Goal: Task Accomplishment & Management: Complete application form

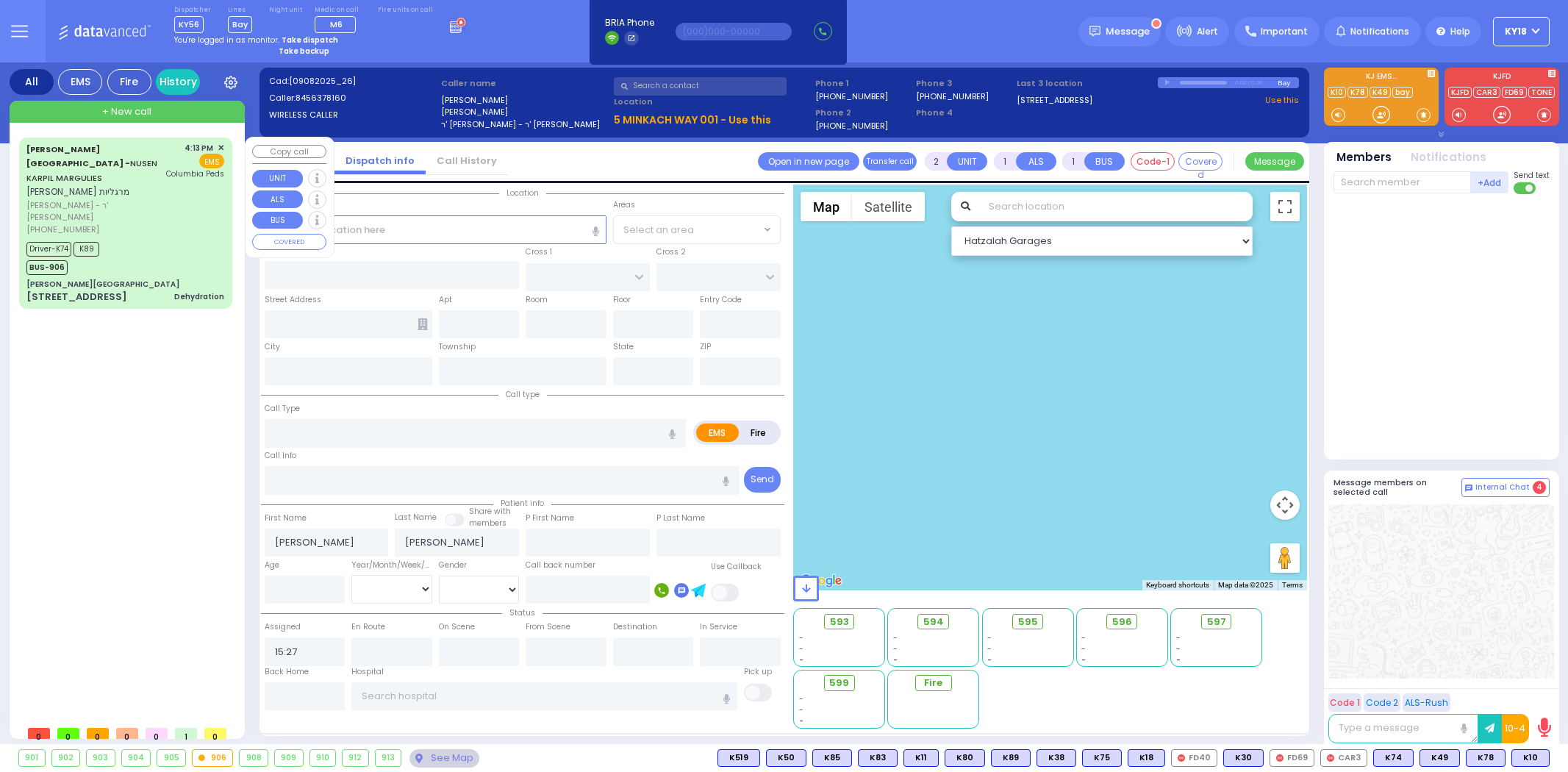
select select
click at [138, 209] on div "Aizer Health Center - NUSEN KARPIL MARGULIES נתן קרפיל מרגליות הרר אלכסנדר אשר …" at bounding box center [126, 223] width 208 height 167
type input "6"
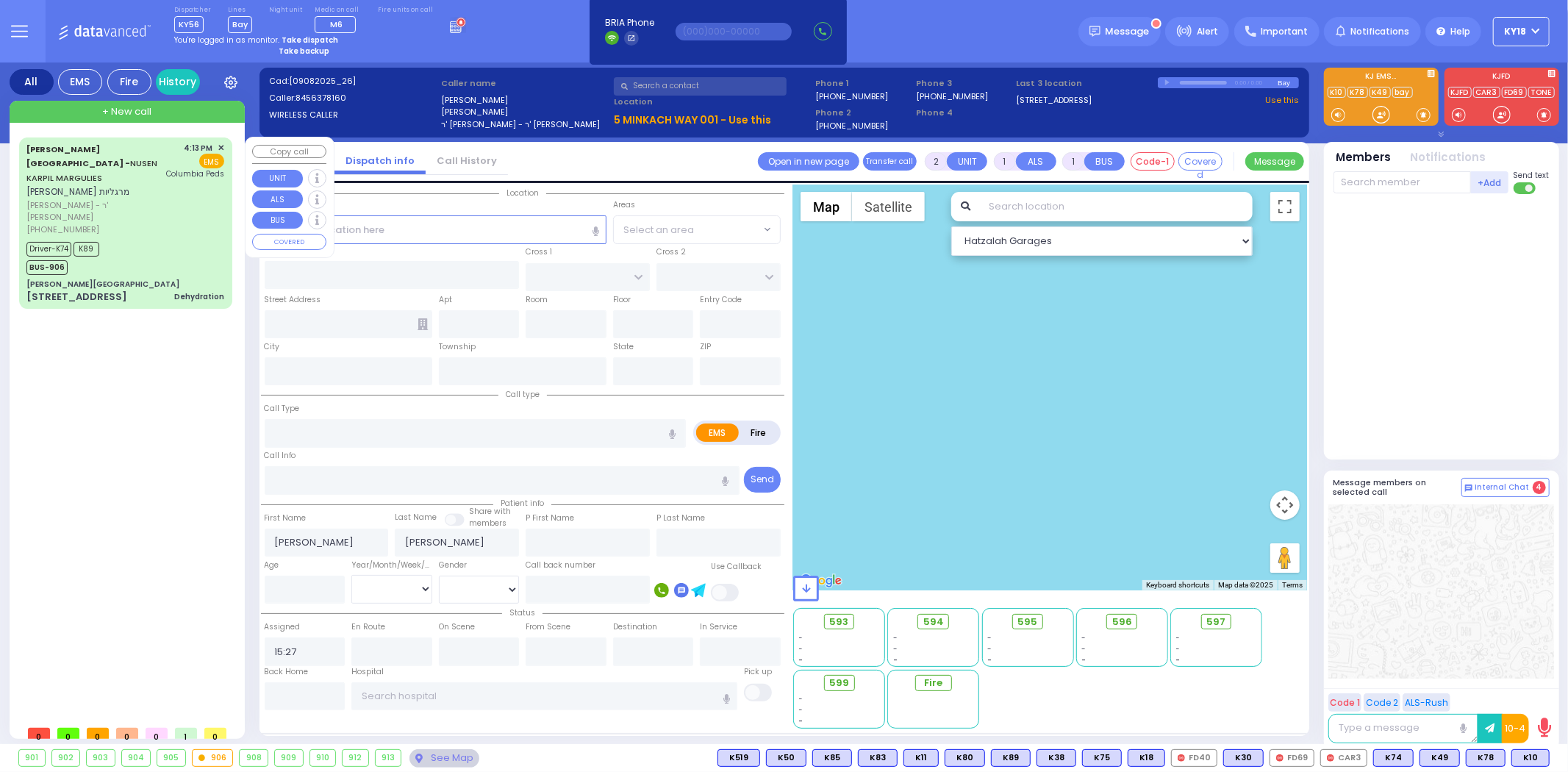
select select
type input "Dehydration"
radio input "true"
type input "NUSEN KARPIL"
type input "MARGULIES"
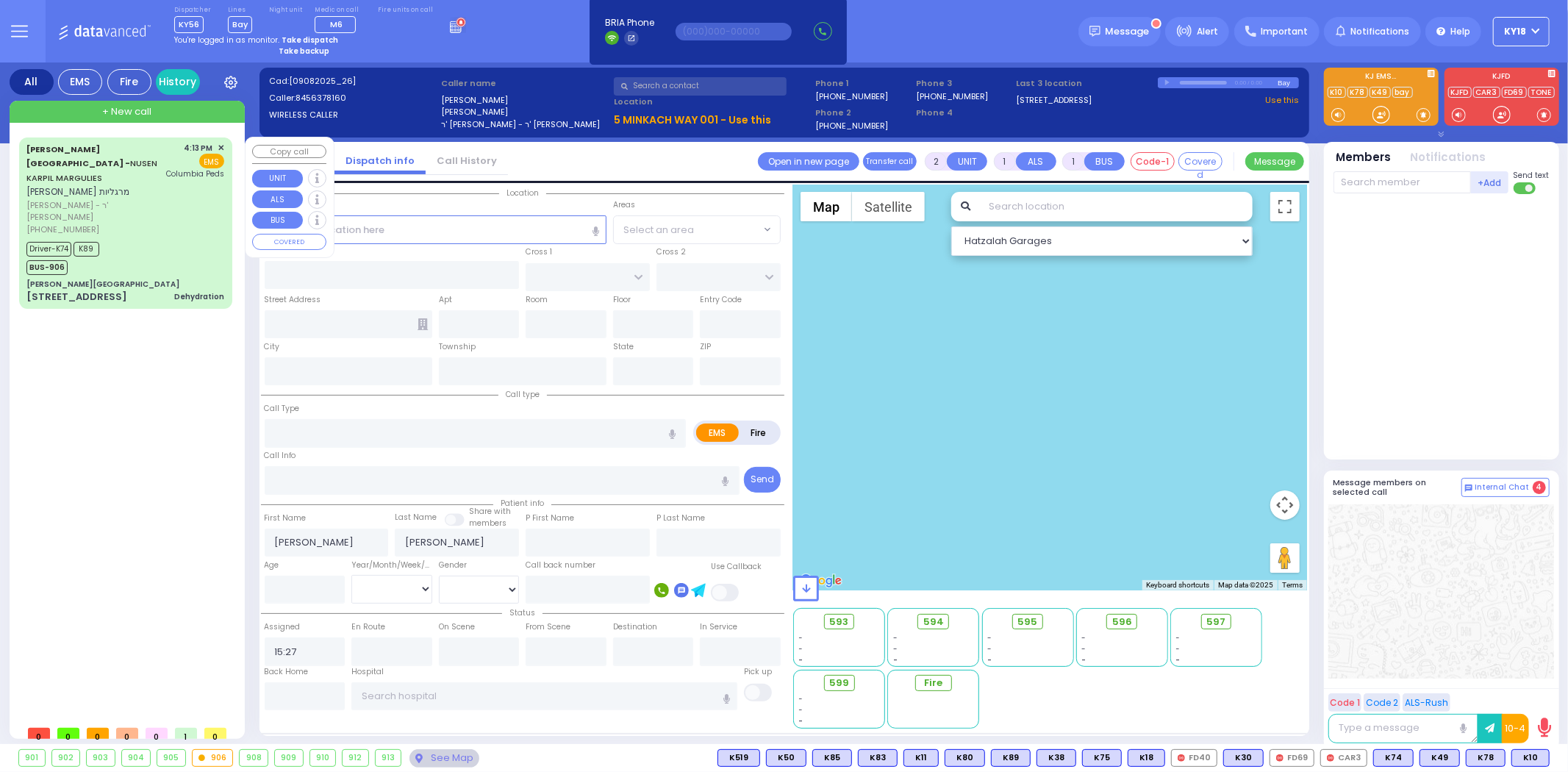
type input "Meshulem"
type input "Margulies"
type input "7"
select select "Month"
select select "[DEMOGRAPHIC_DATA]"
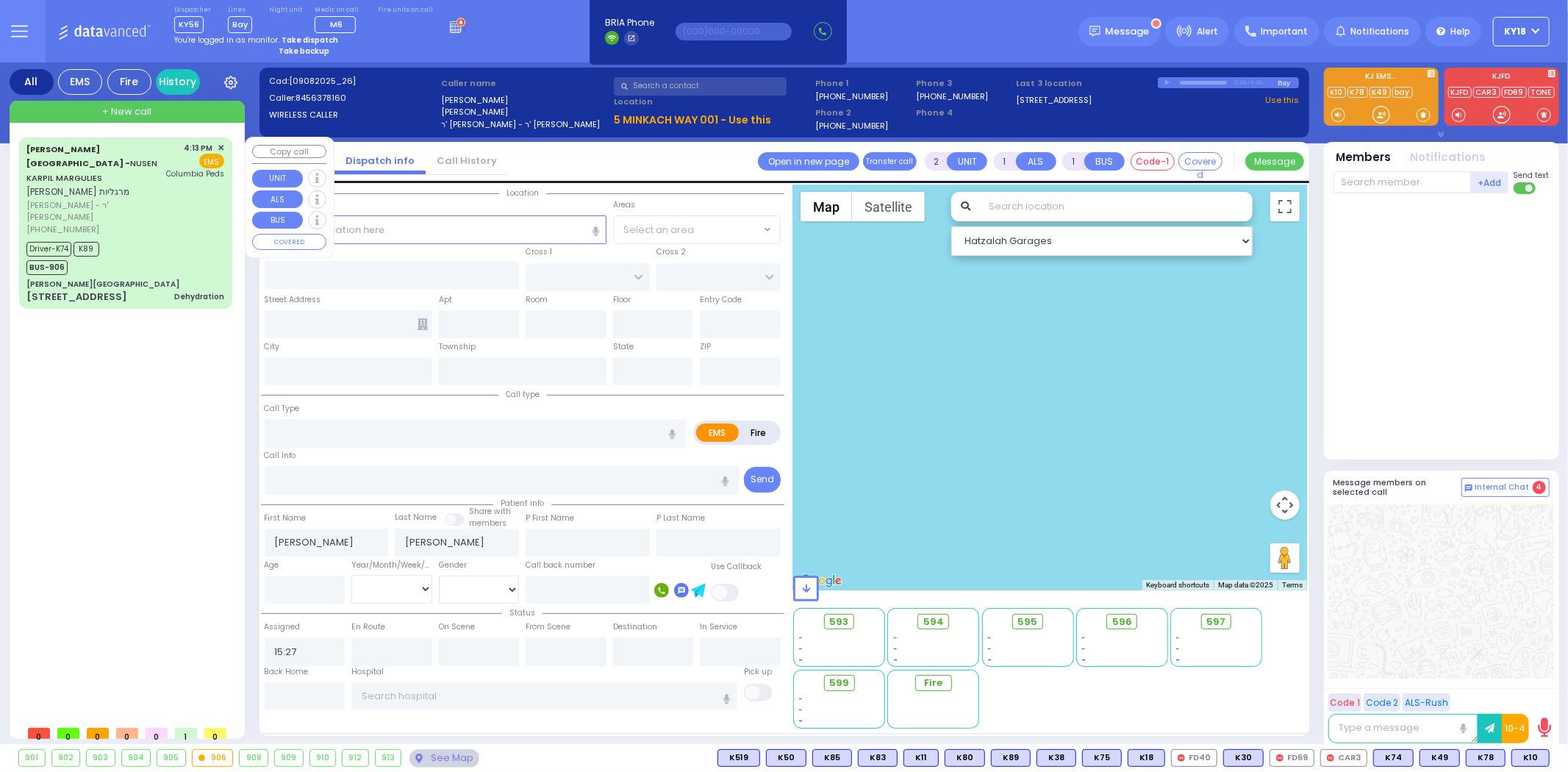
type input "16:13"
type input "16:16"
type input "16:20"
type input "16:33"
type input "17:15"
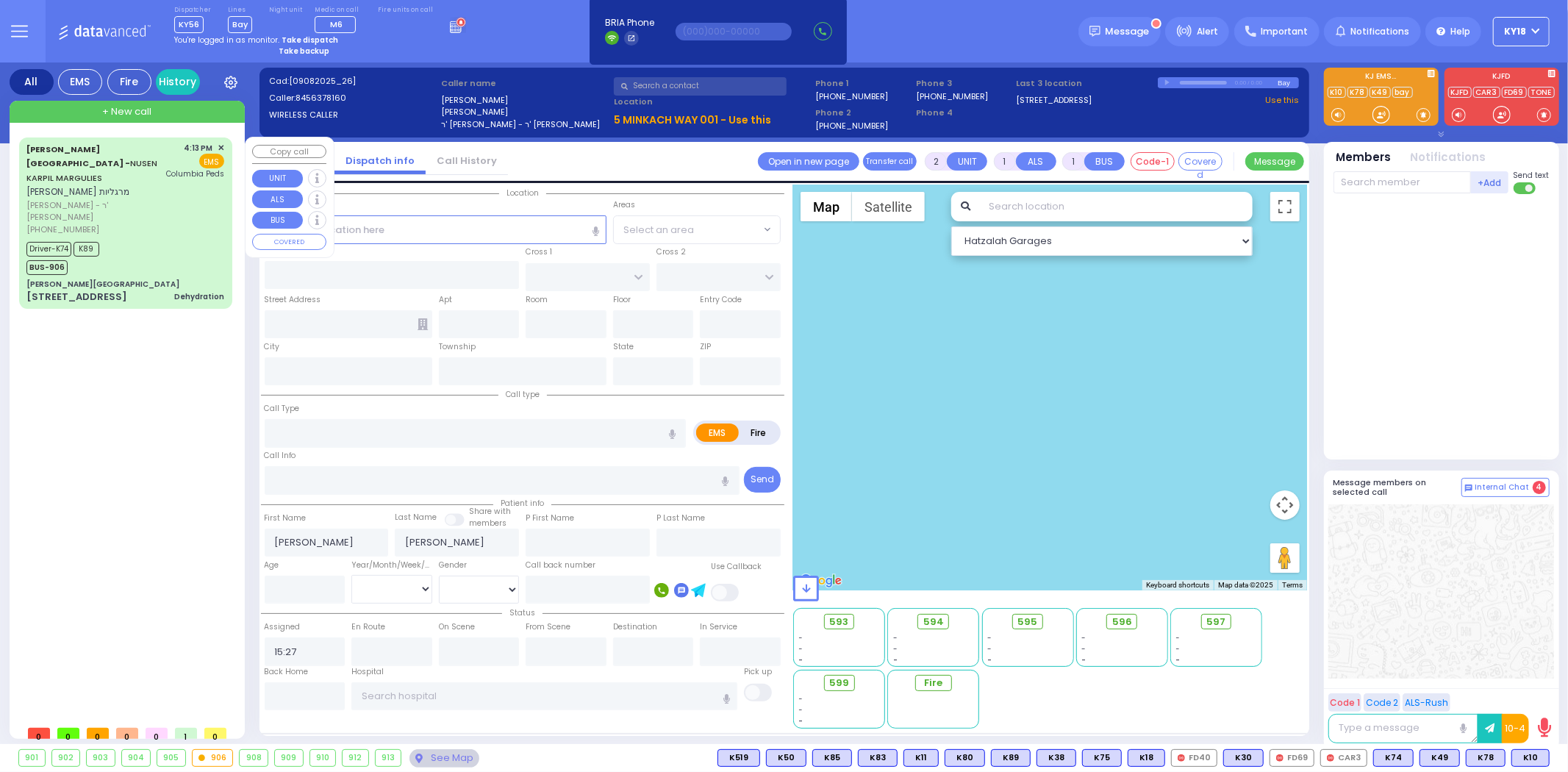
type input "17:30"
type input "[GEOGRAPHIC_DATA]"
select select "Hatzalah Garages"
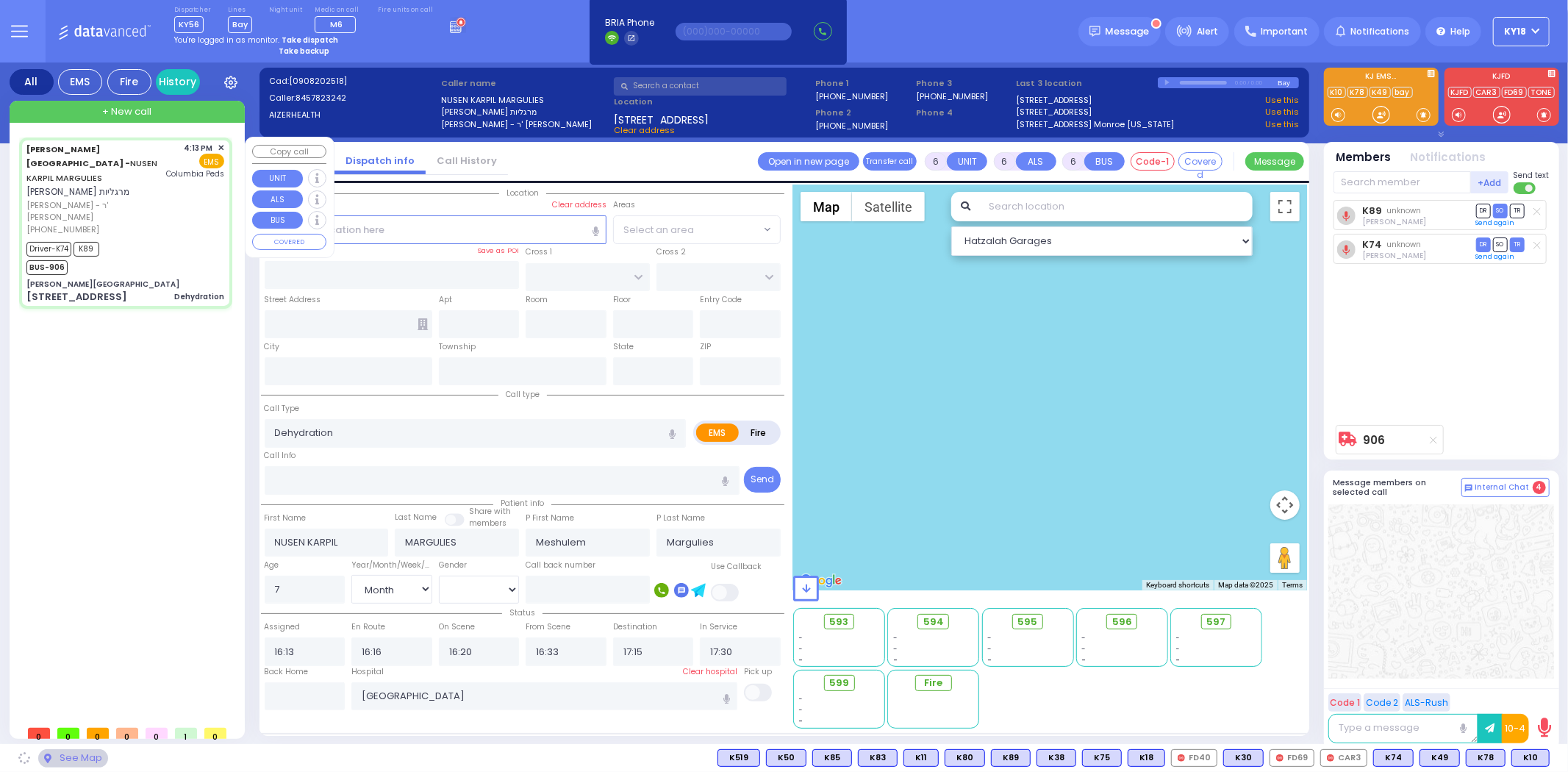
type input "[PERSON_NAME][GEOGRAPHIC_DATA]"
type input "[PERSON_NAME] DR"
type input "CARTER LN"
type input "[STREET_ADDRESS]"
type input "[PERSON_NAME]"
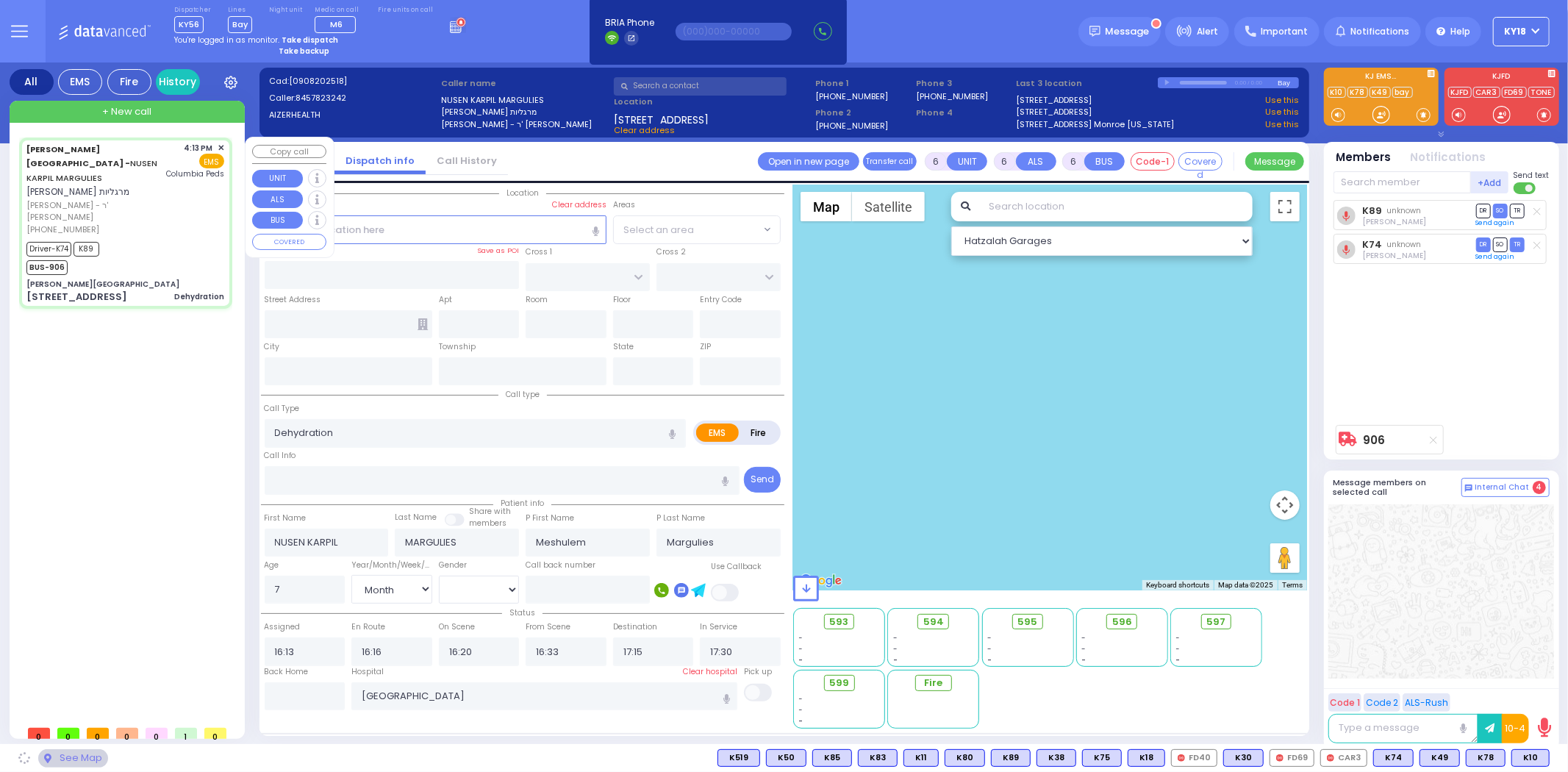
type input "[US_STATE]"
type input "10950"
select select "SECTION 2"
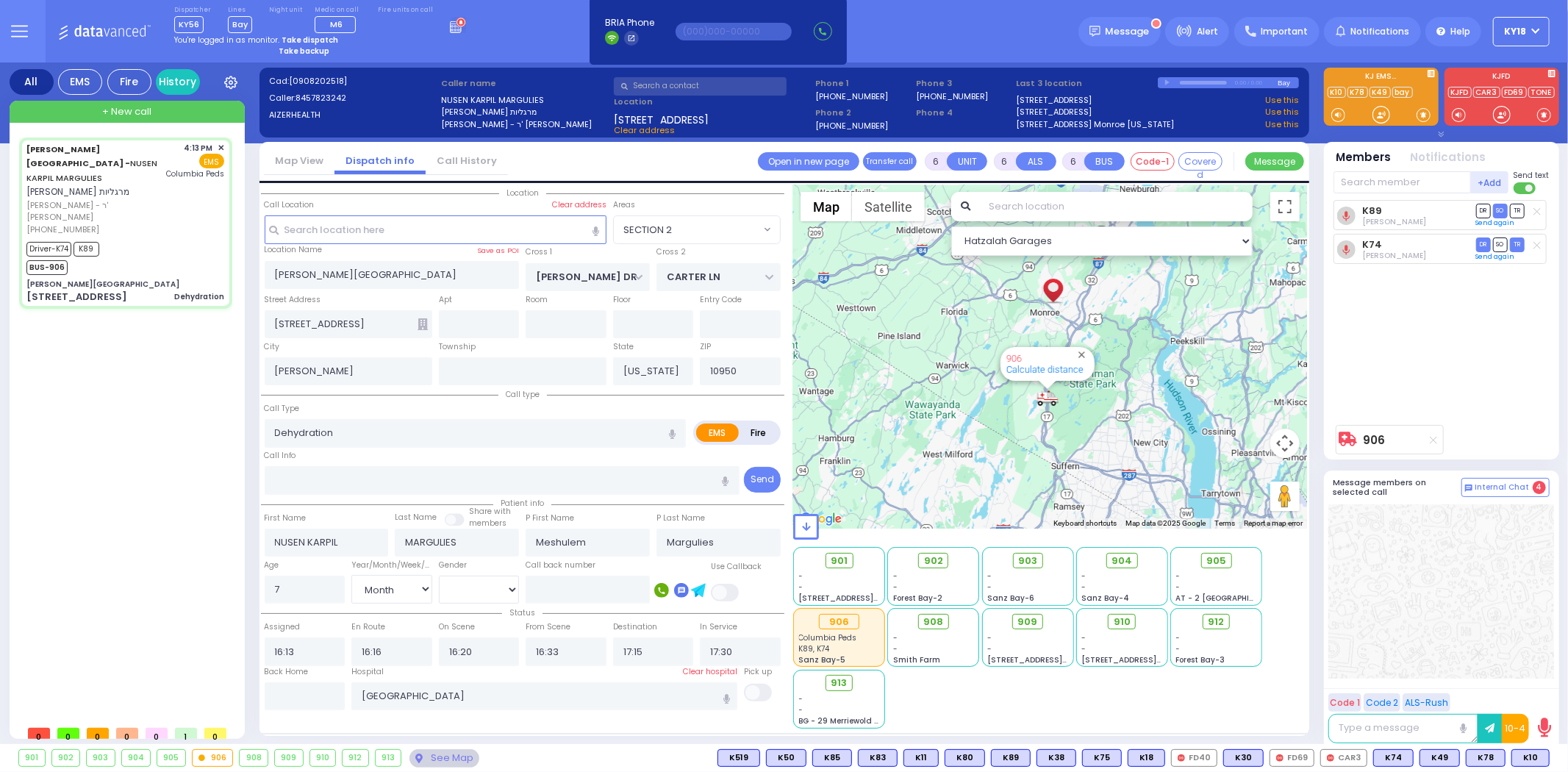
click at [450, 23] on icon at bounding box center [457, 24] width 16 height 16
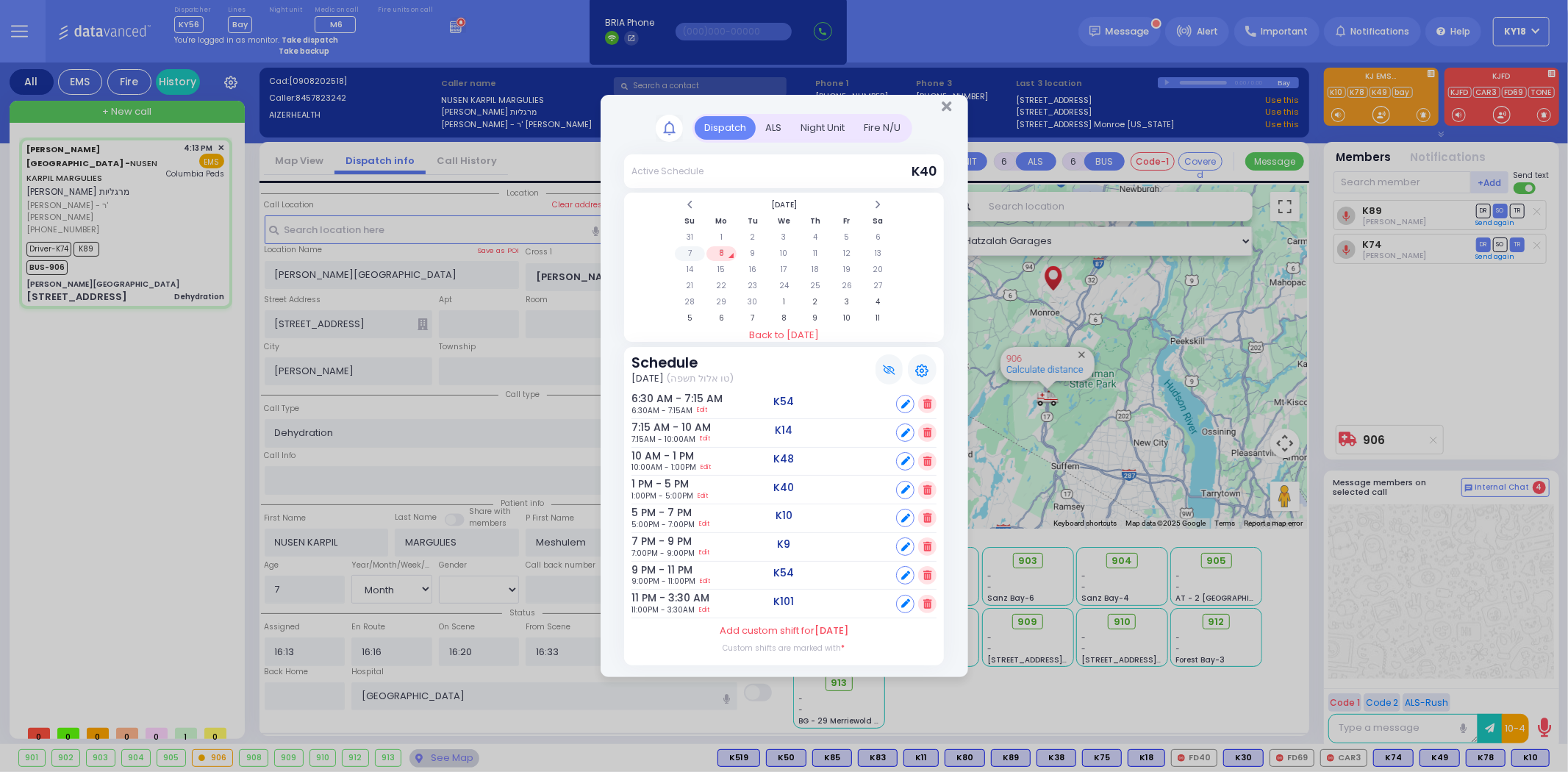
click at [687, 248] on td "7" at bounding box center [690, 254] width 30 height 15
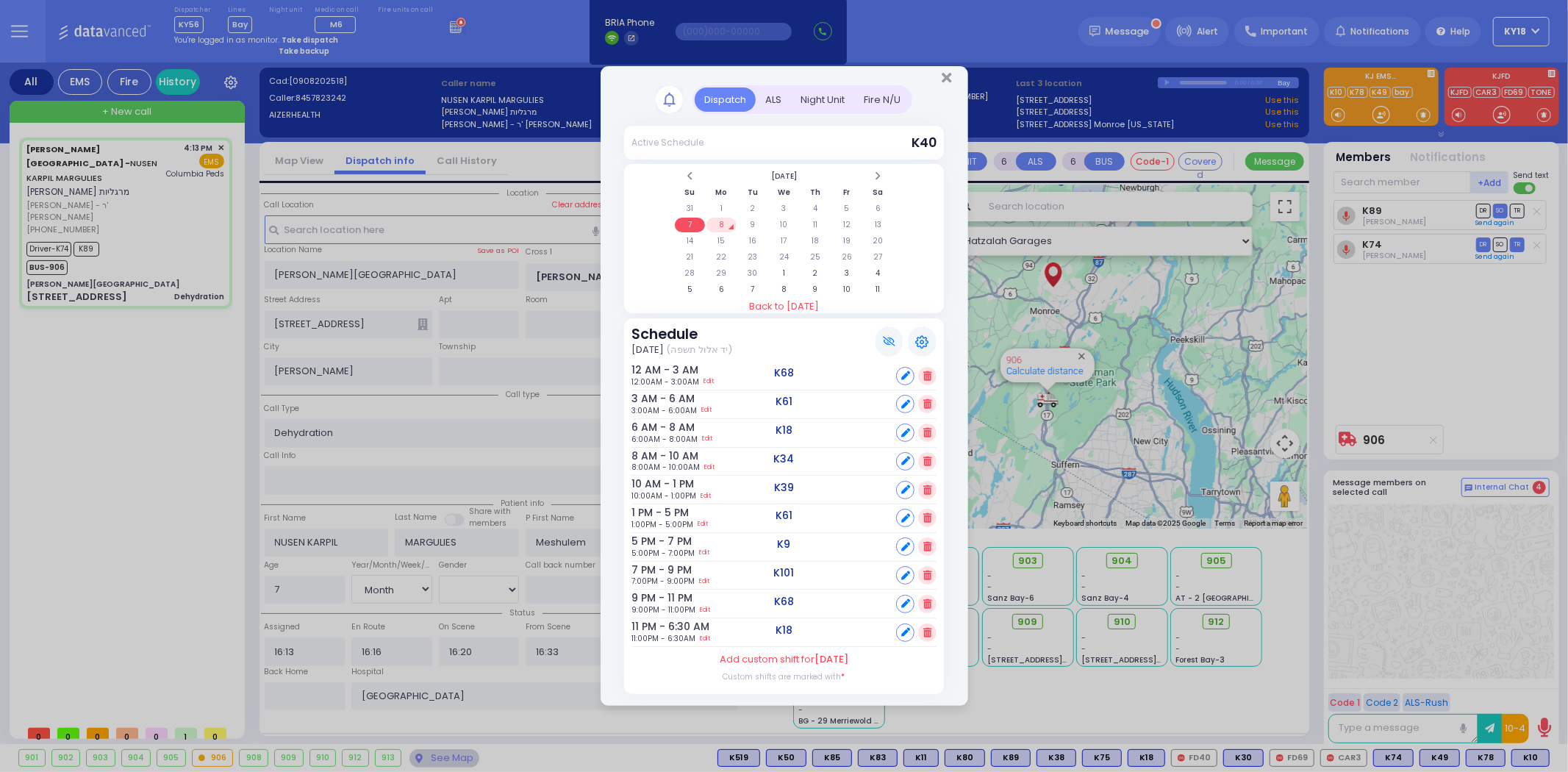
click at [902, 571] on icon at bounding box center [906, 576] width 9 height 9
select select
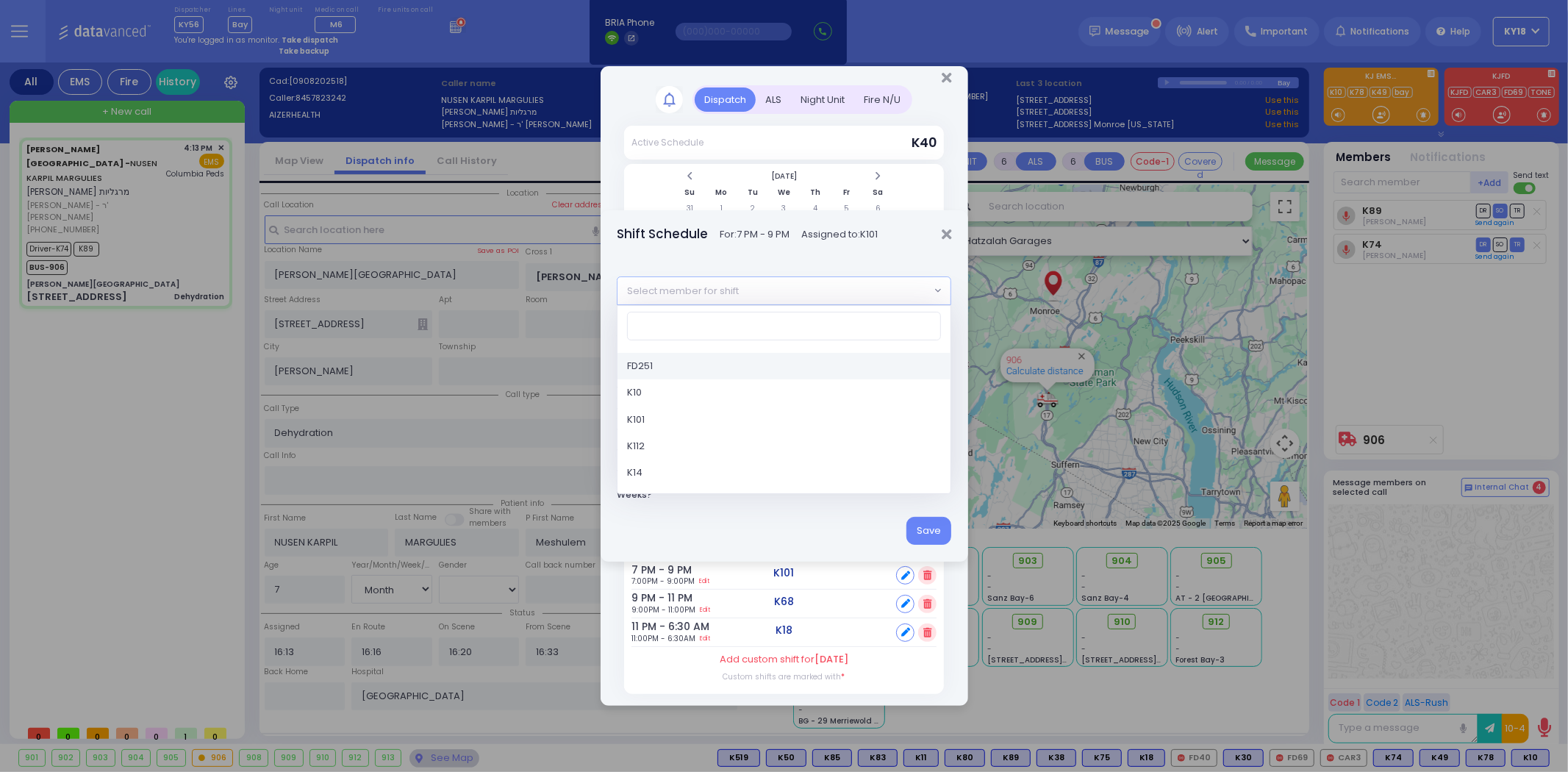
click at [810, 292] on span "Select member for shift" at bounding box center [773, 290] width 312 height 26
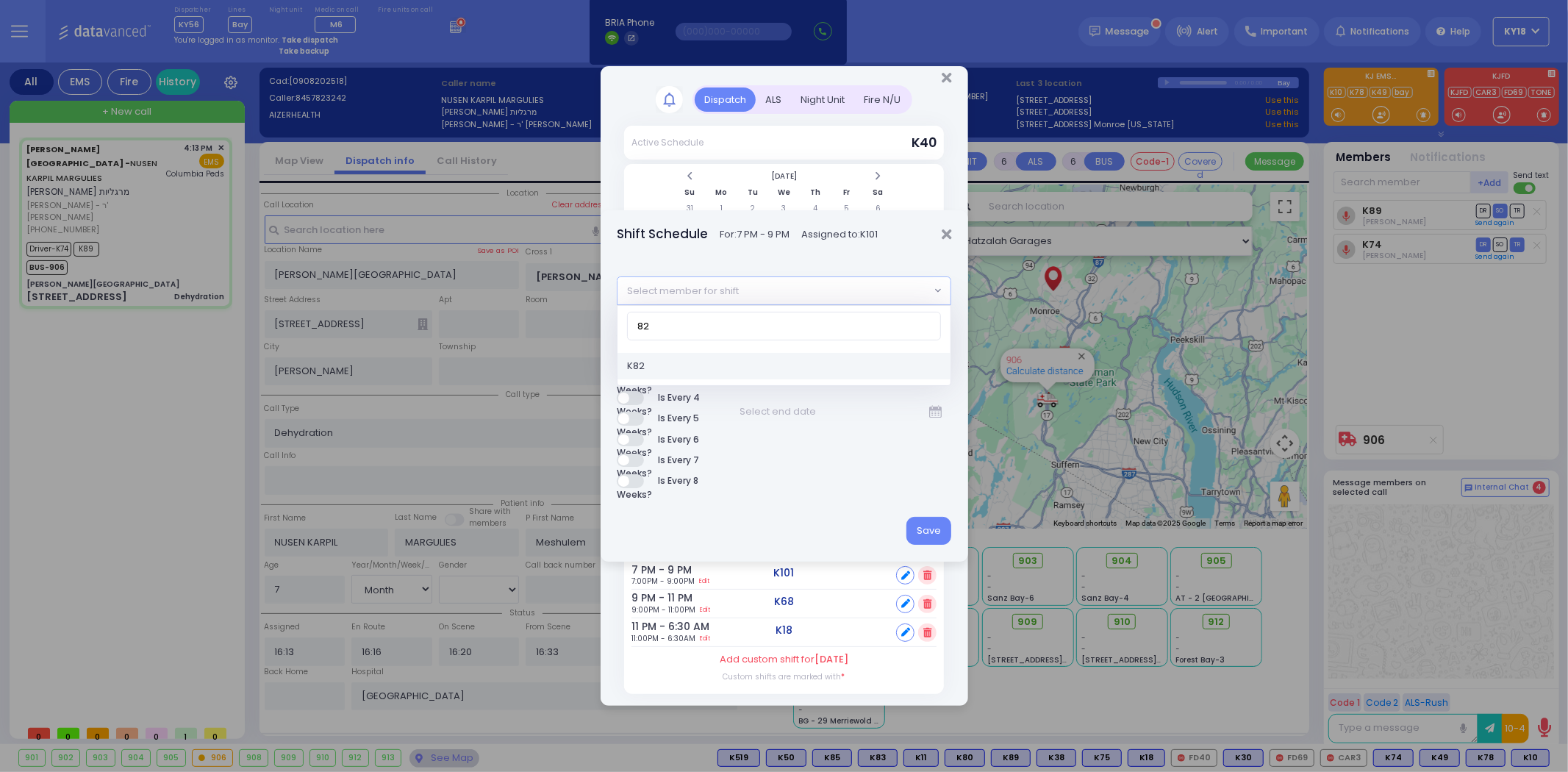
type input "82"
select select "d5b863ba-2c4f-4325-9ef6-80914a21d35d"
click at [928, 526] on button "Save" at bounding box center [929, 530] width 45 height 28
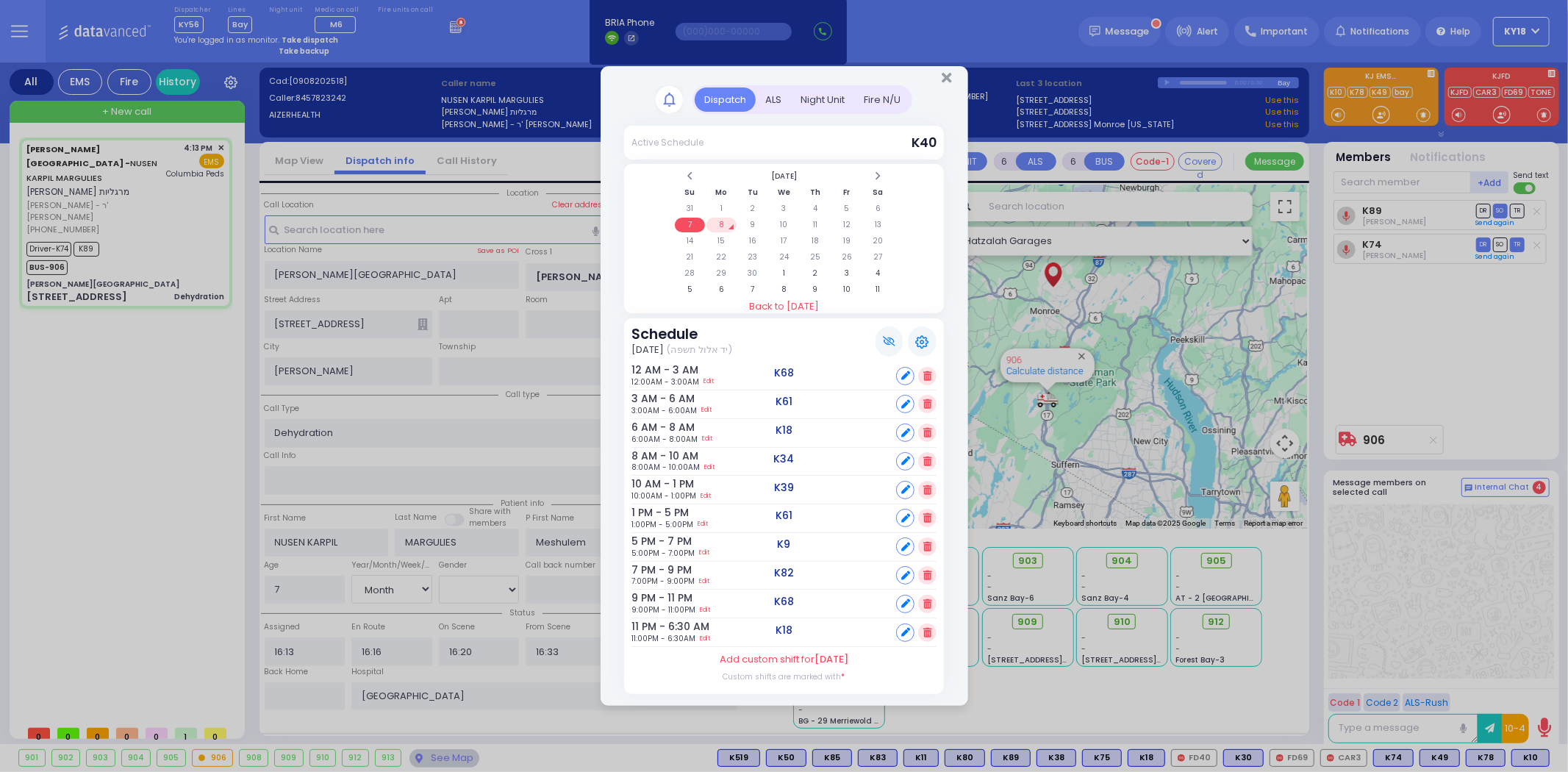
click at [718, 223] on td "8" at bounding box center [722, 225] width 30 height 15
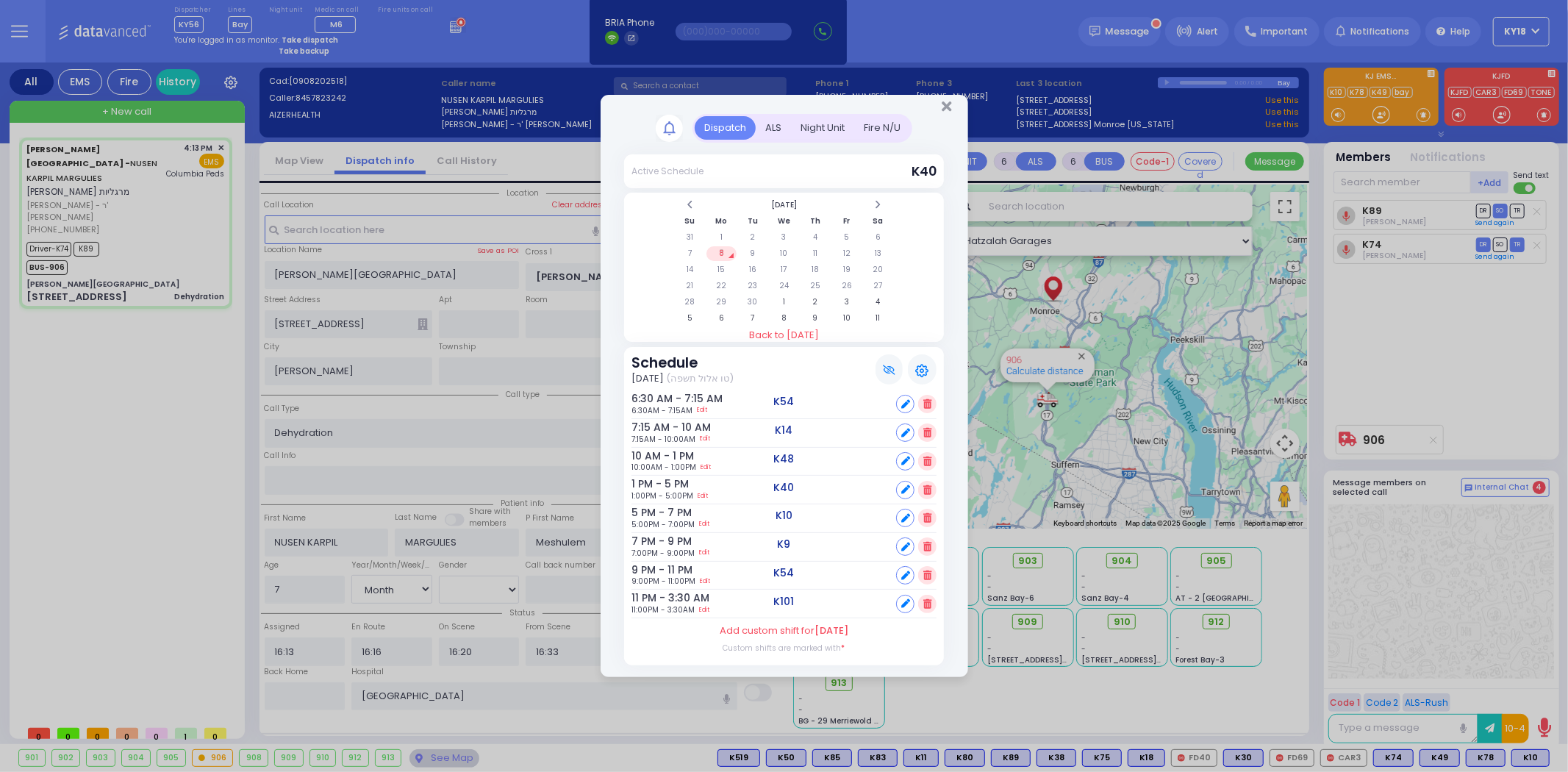
click at [929, 599] on icon at bounding box center [927, 603] width 8 height 10
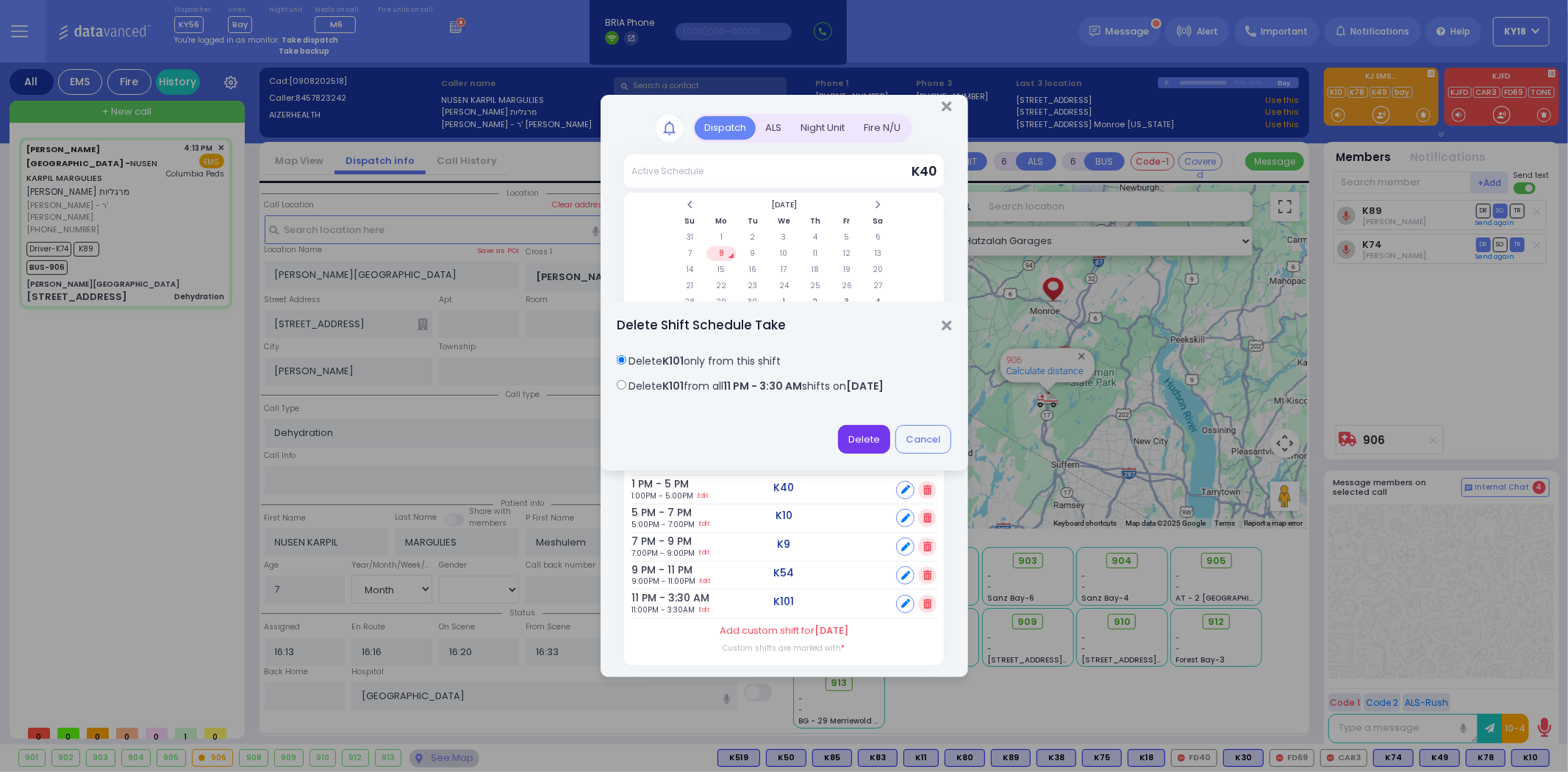
click at [862, 443] on button "Delete" at bounding box center [864, 439] width 52 height 28
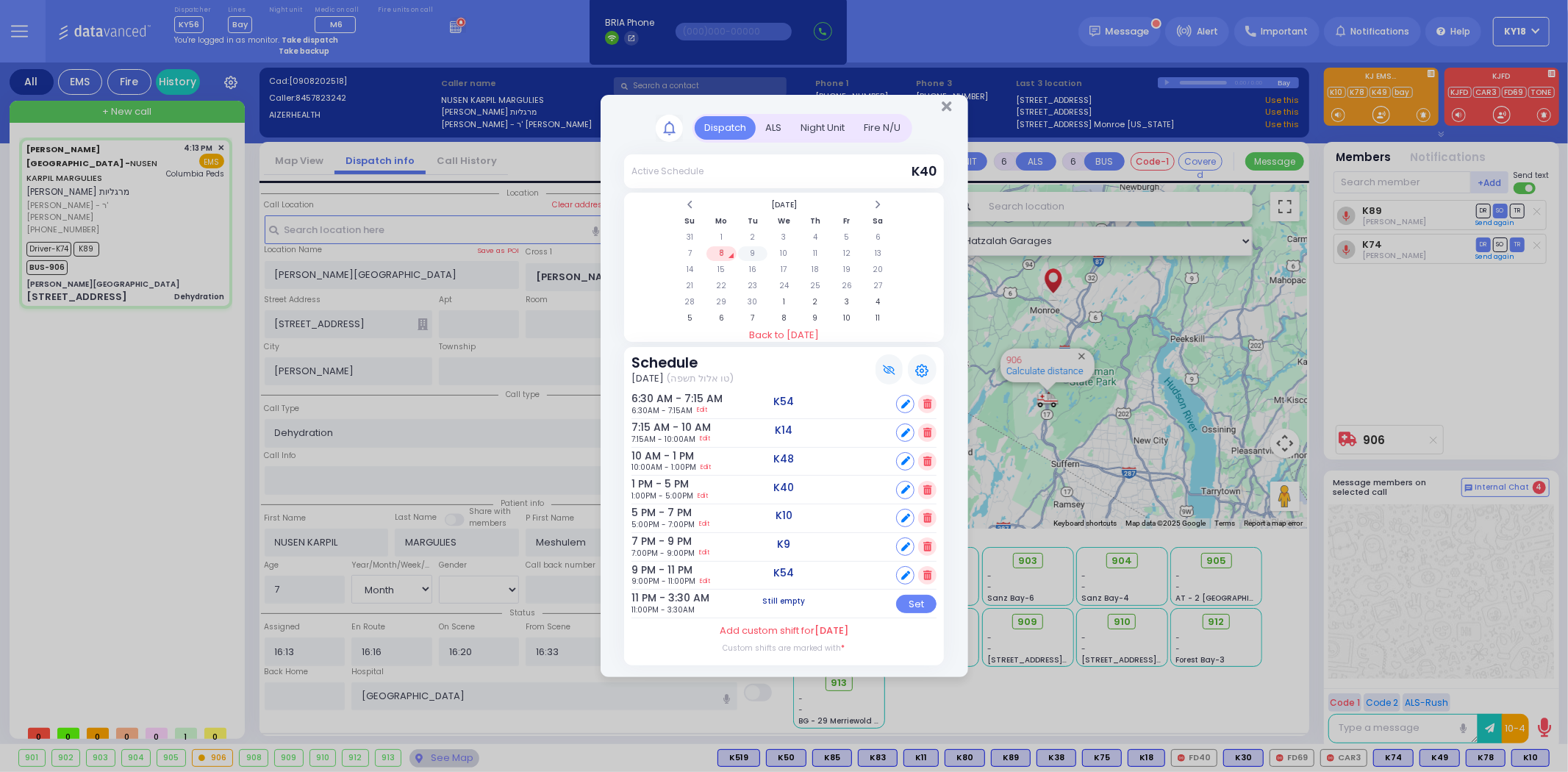
click at [750, 251] on td "9" at bounding box center [753, 254] width 30 height 15
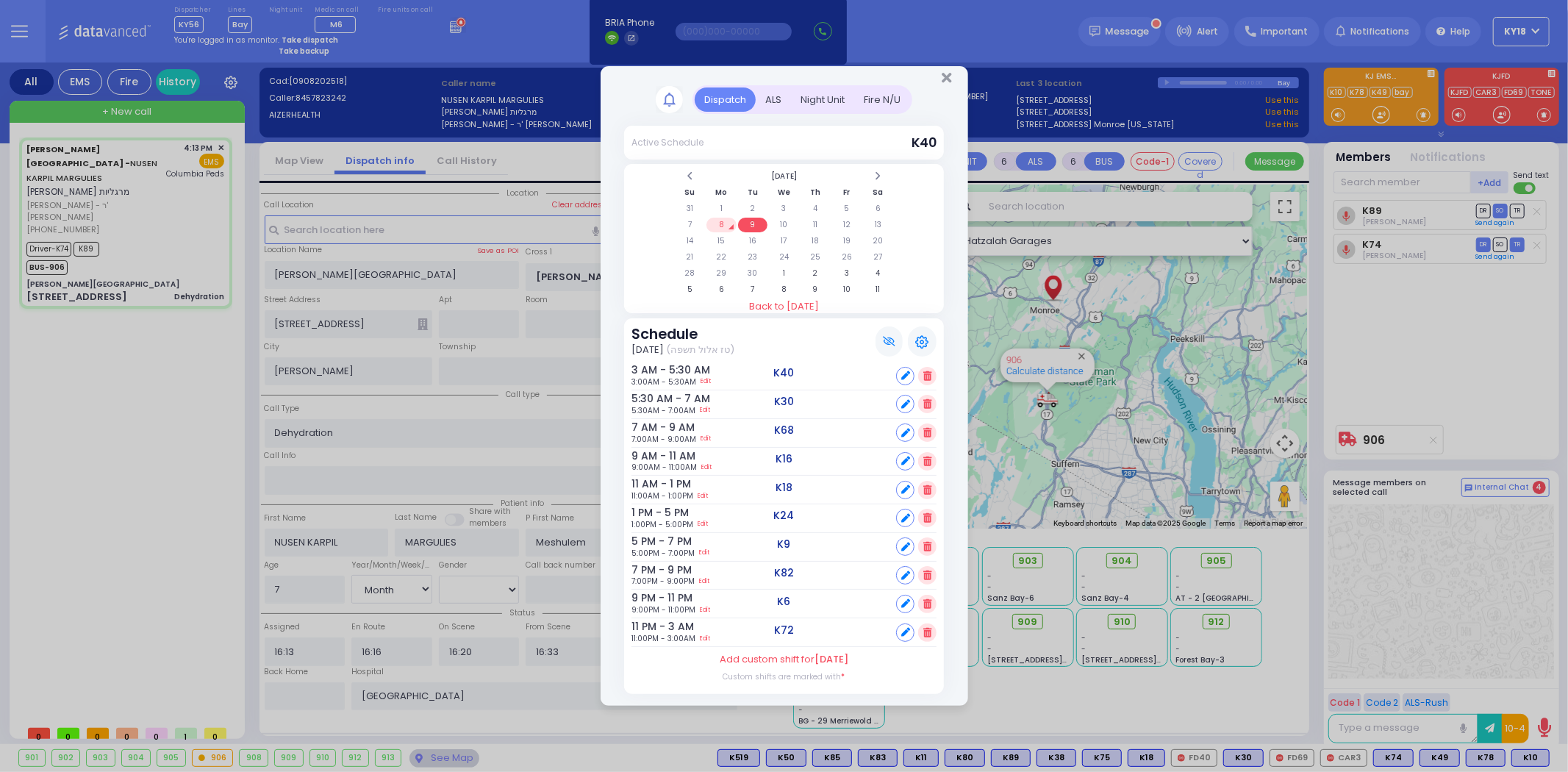
click at [908, 628] on icon at bounding box center [906, 632] width 9 height 9
select select
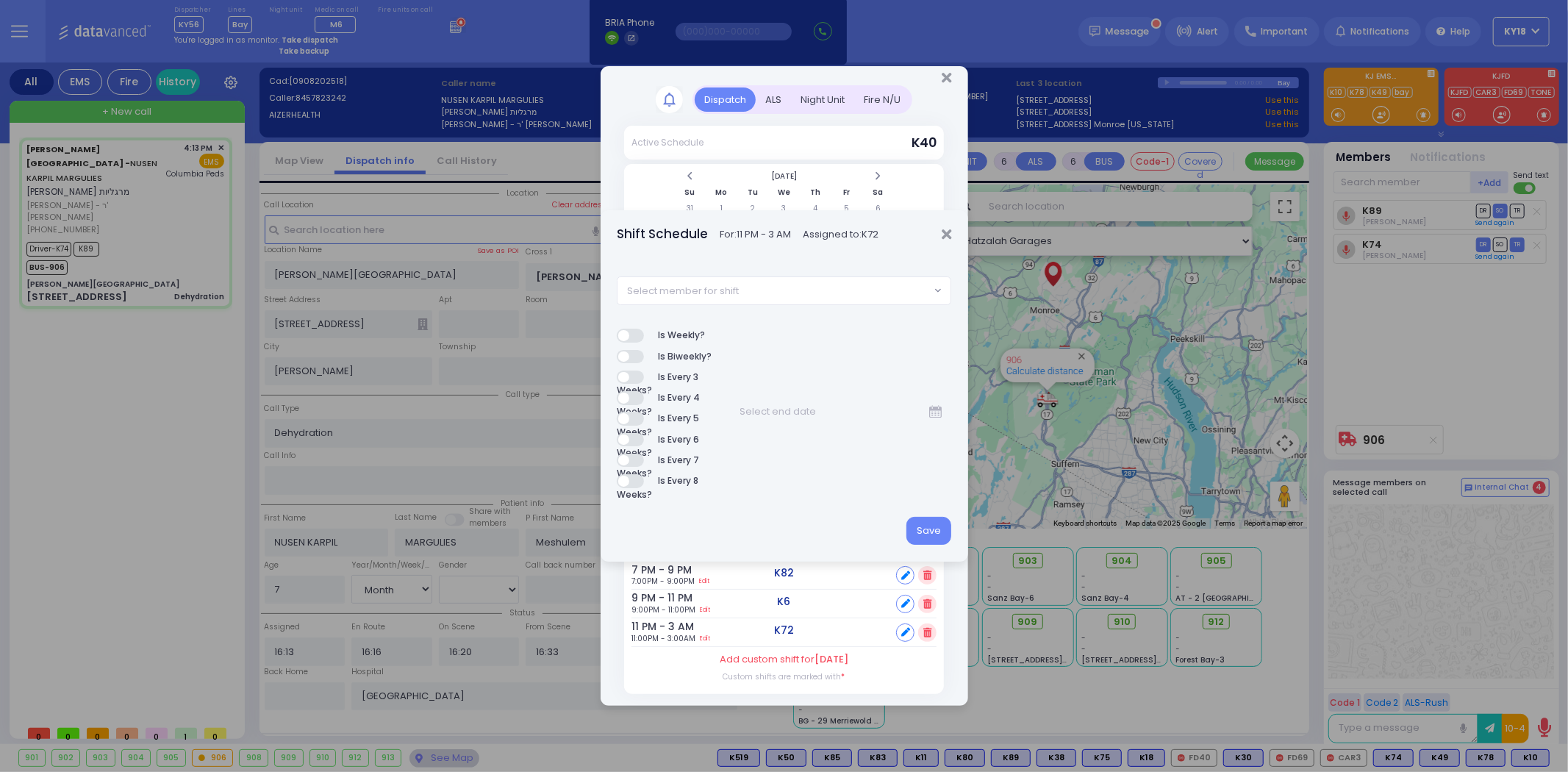
click at [763, 298] on span "Select member for shift" at bounding box center [773, 290] width 312 height 26
type input "82"
select select "d5b863ba-2c4f-4325-9ef6-80914a21d35d"
click at [923, 529] on button "Save" at bounding box center [929, 530] width 45 height 28
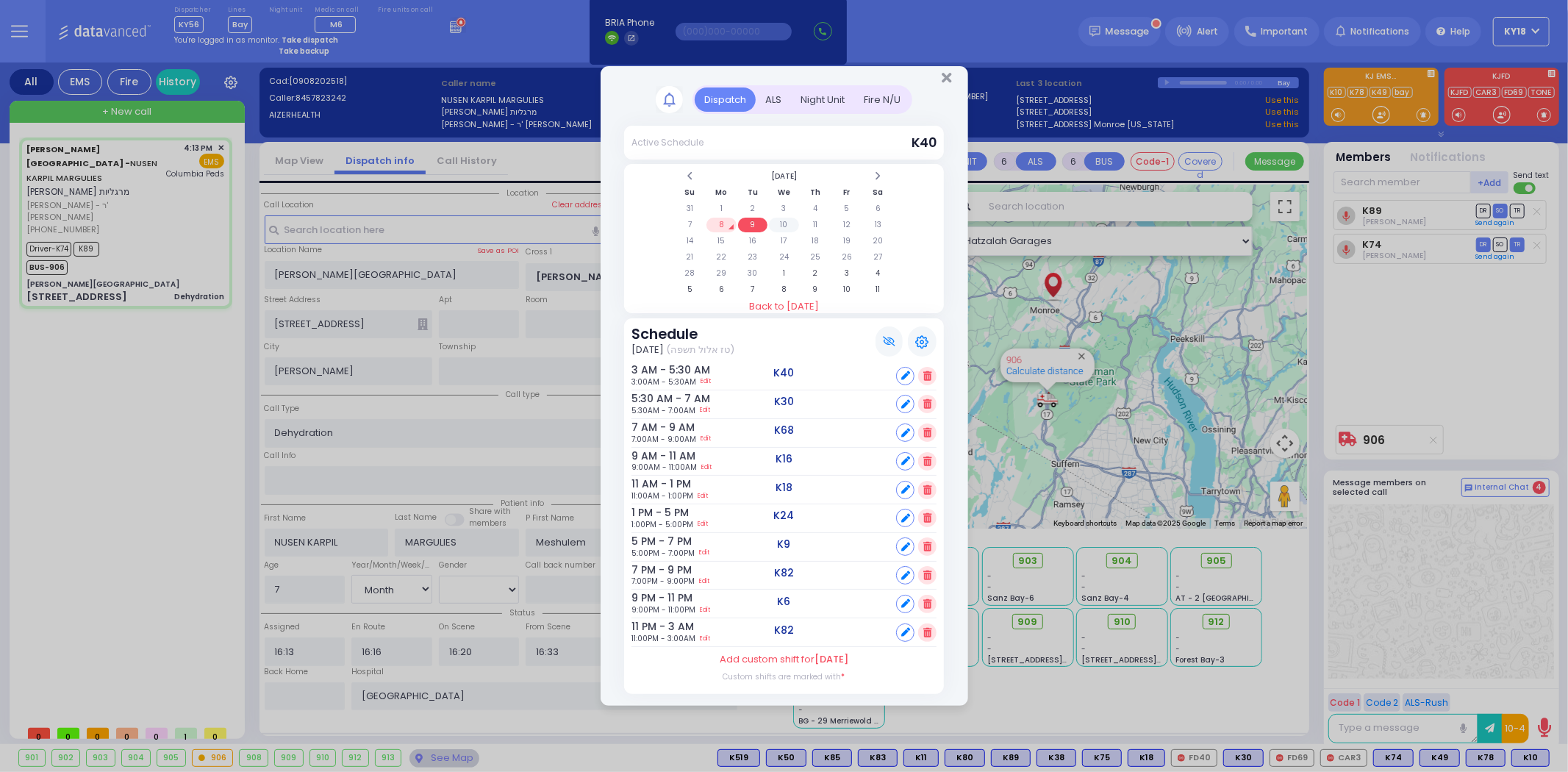
click at [784, 228] on td "10" at bounding box center [784, 225] width 30 height 15
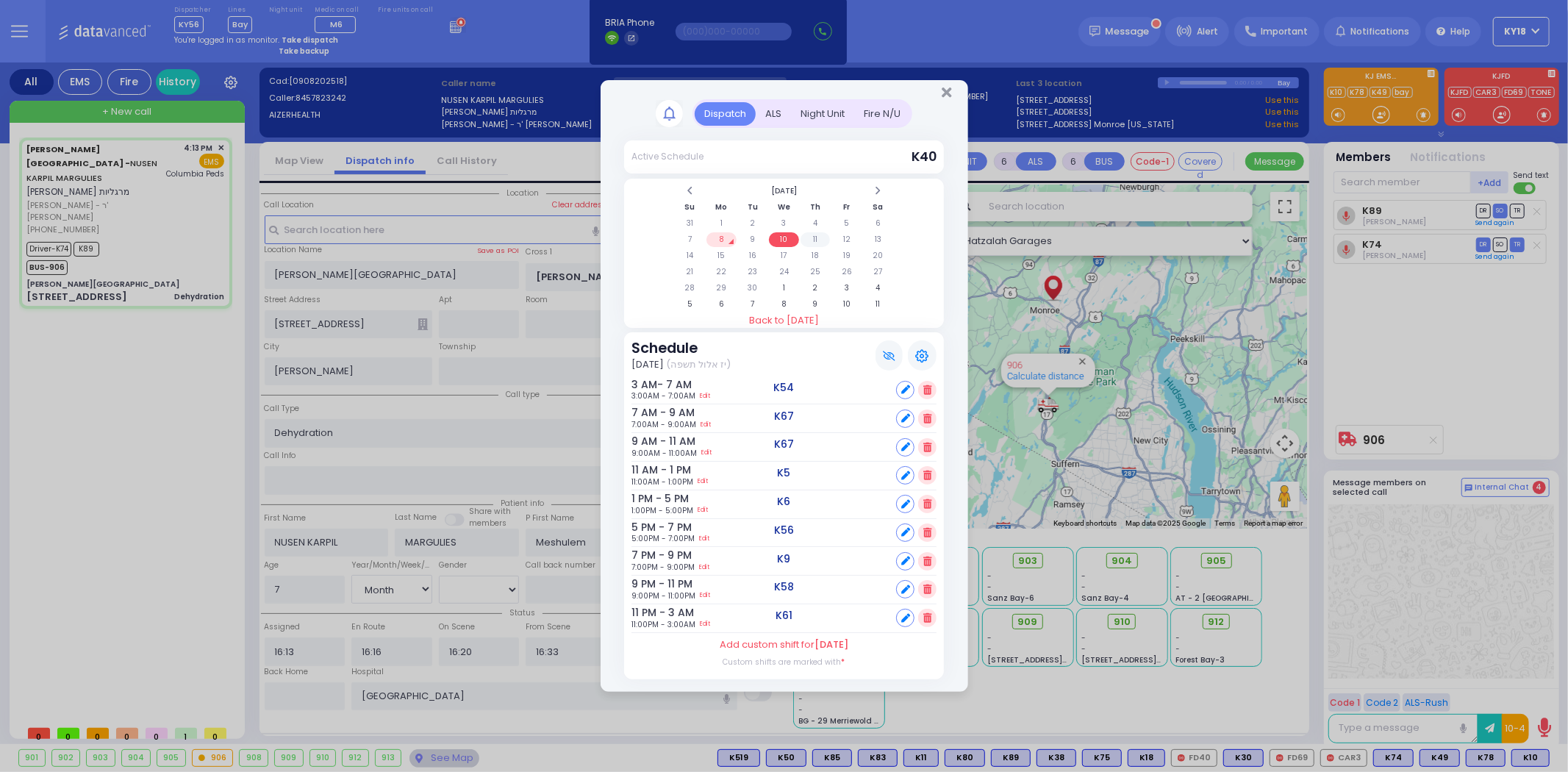
click at [807, 238] on td "11" at bounding box center [816, 240] width 30 height 15
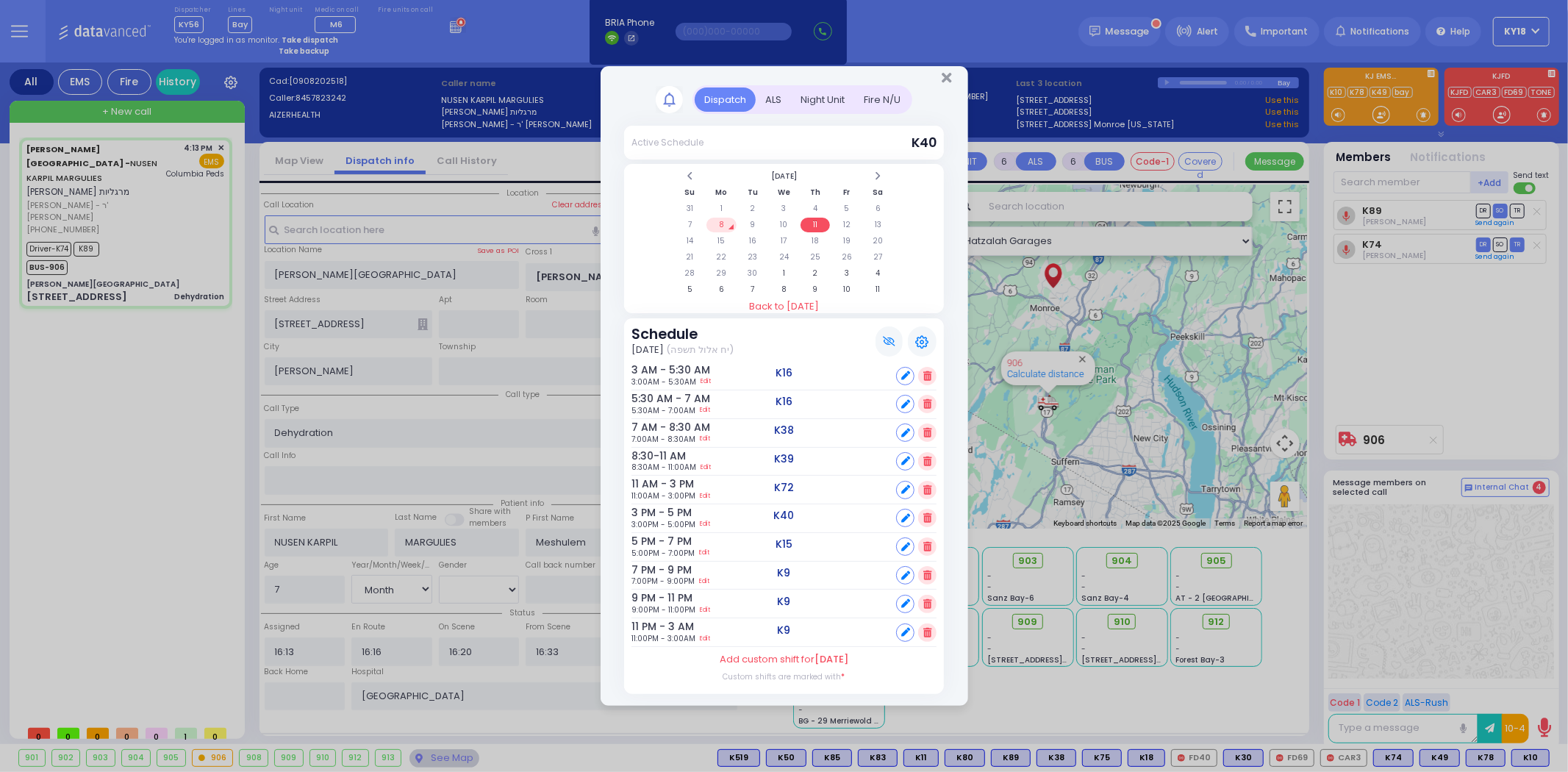
click at [925, 485] on icon at bounding box center [927, 490] width 8 height 10
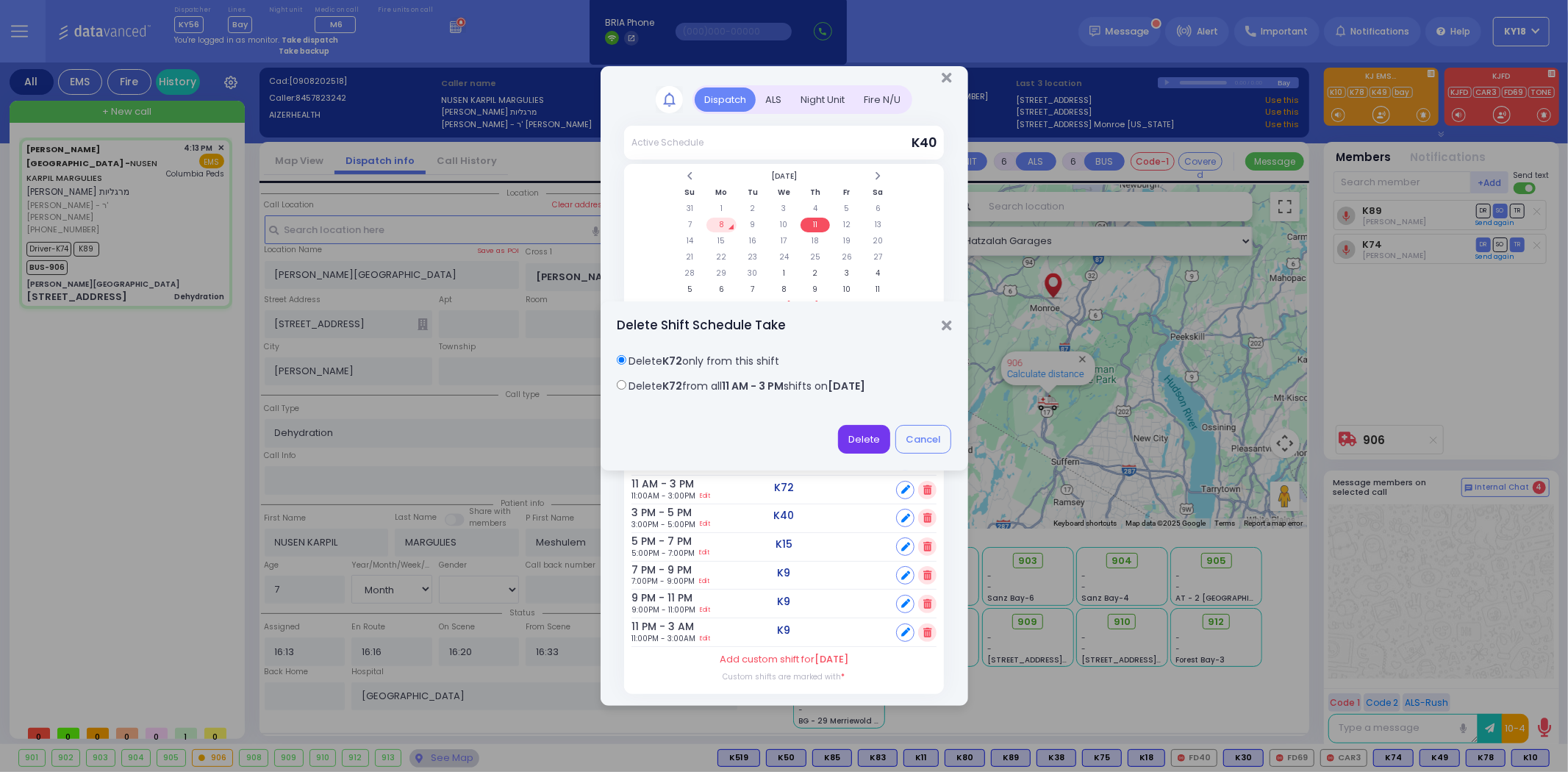
click at [863, 430] on button "Delete" at bounding box center [864, 439] width 52 height 28
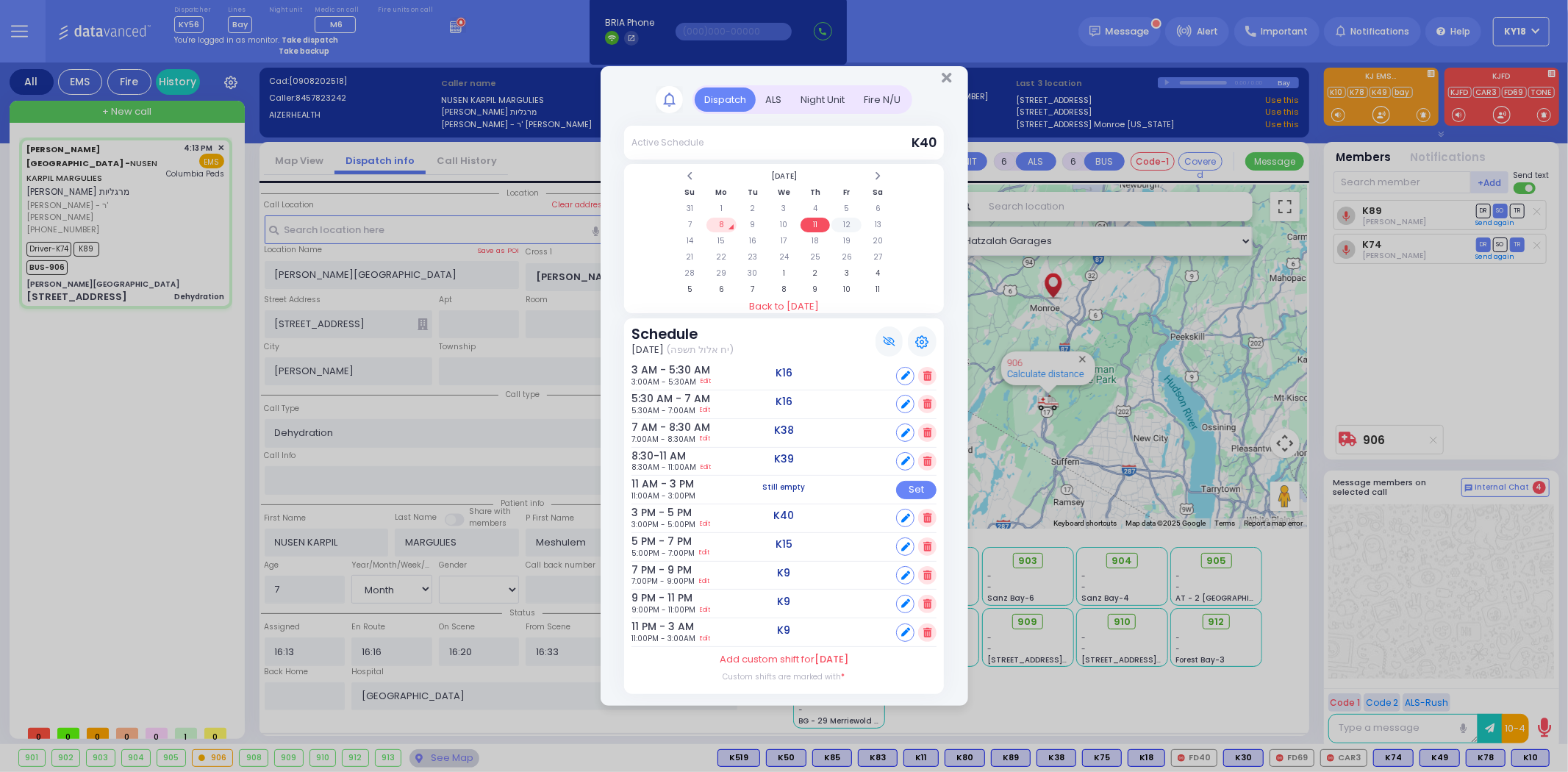
click at [849, 223] on td "12" at bounding box center [846, 225] width 30 height 15
click at [923, 457] on icon at bounding box center [927, 461] width 8 height 10
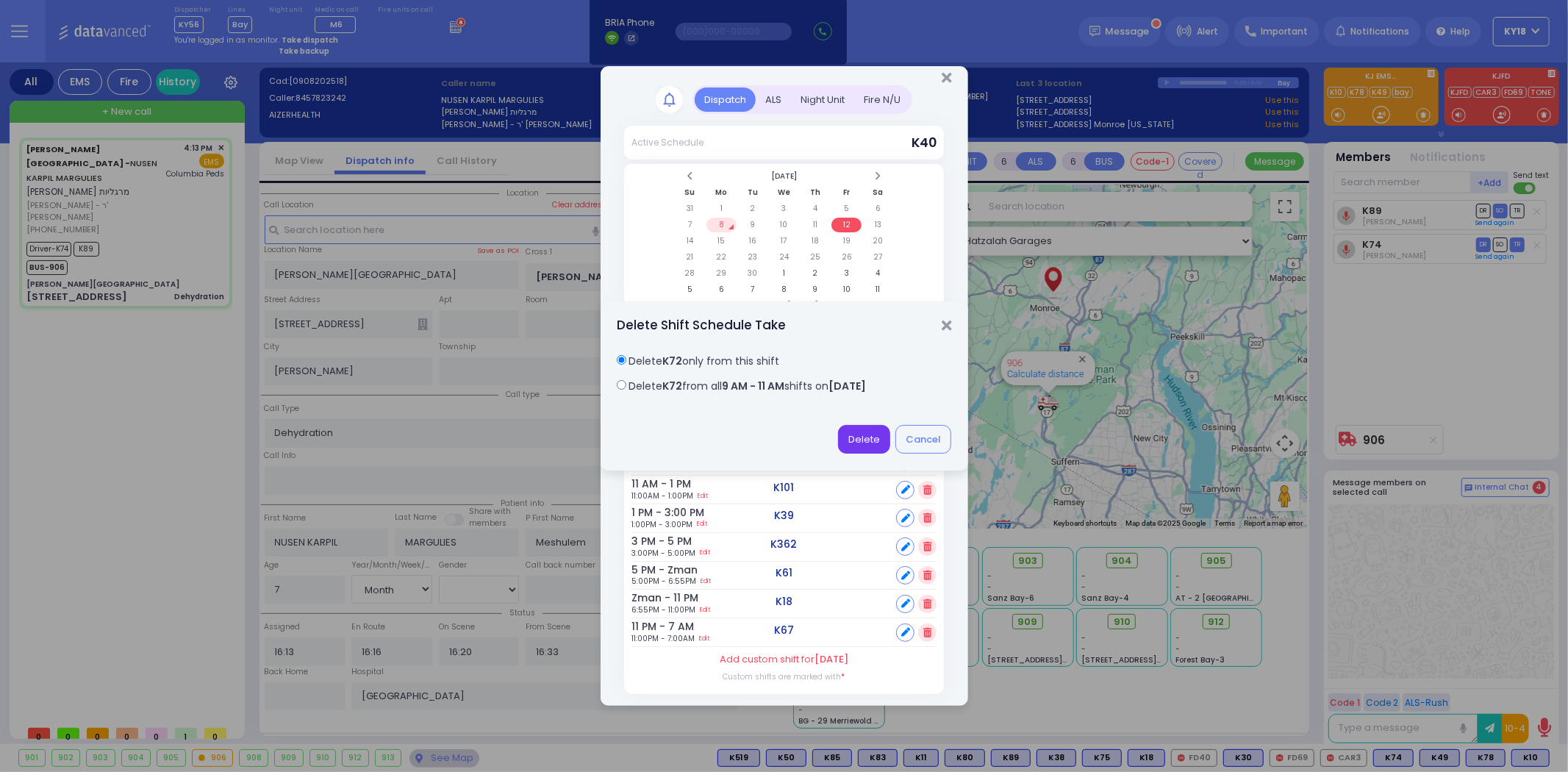
click at [876, 436] on button "Delete" at bounding box center [864, 439] width 52 height 28
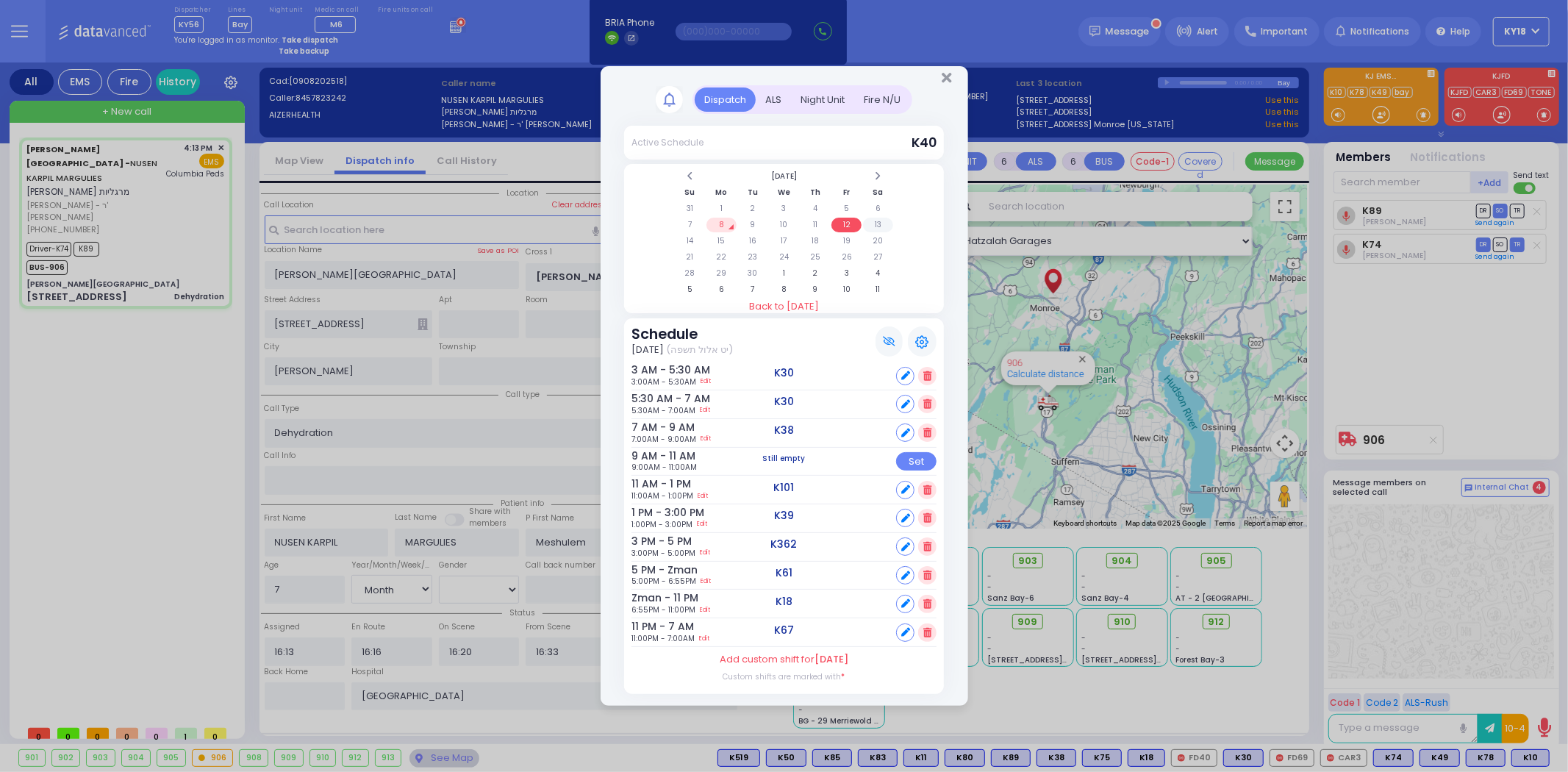
click at [880, 228] on td "13" at bounding box center [878, 225] width 30 height 15
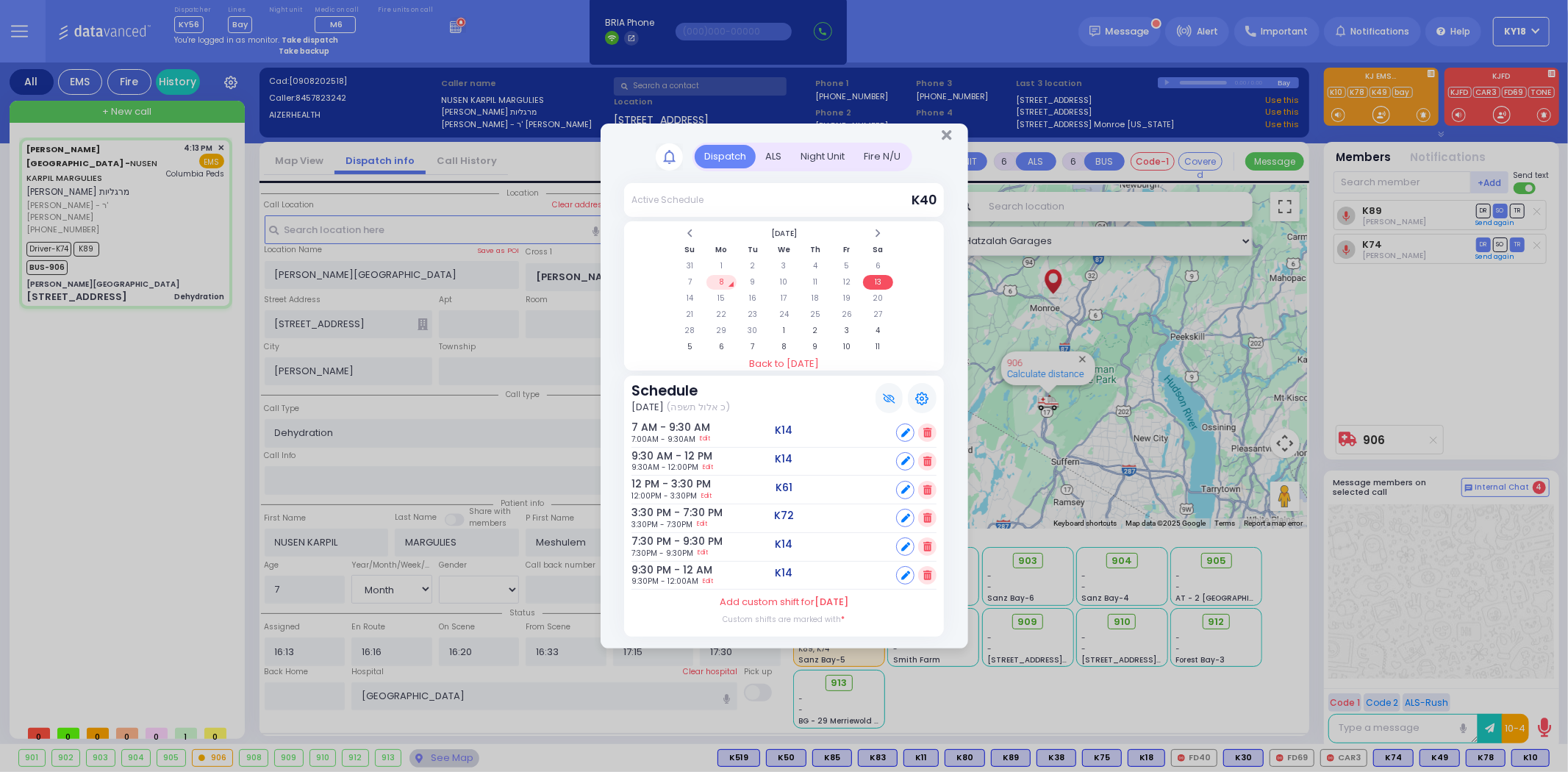
click at [929, 516] on icon at bounding box center [927, 518] width 8 height 10
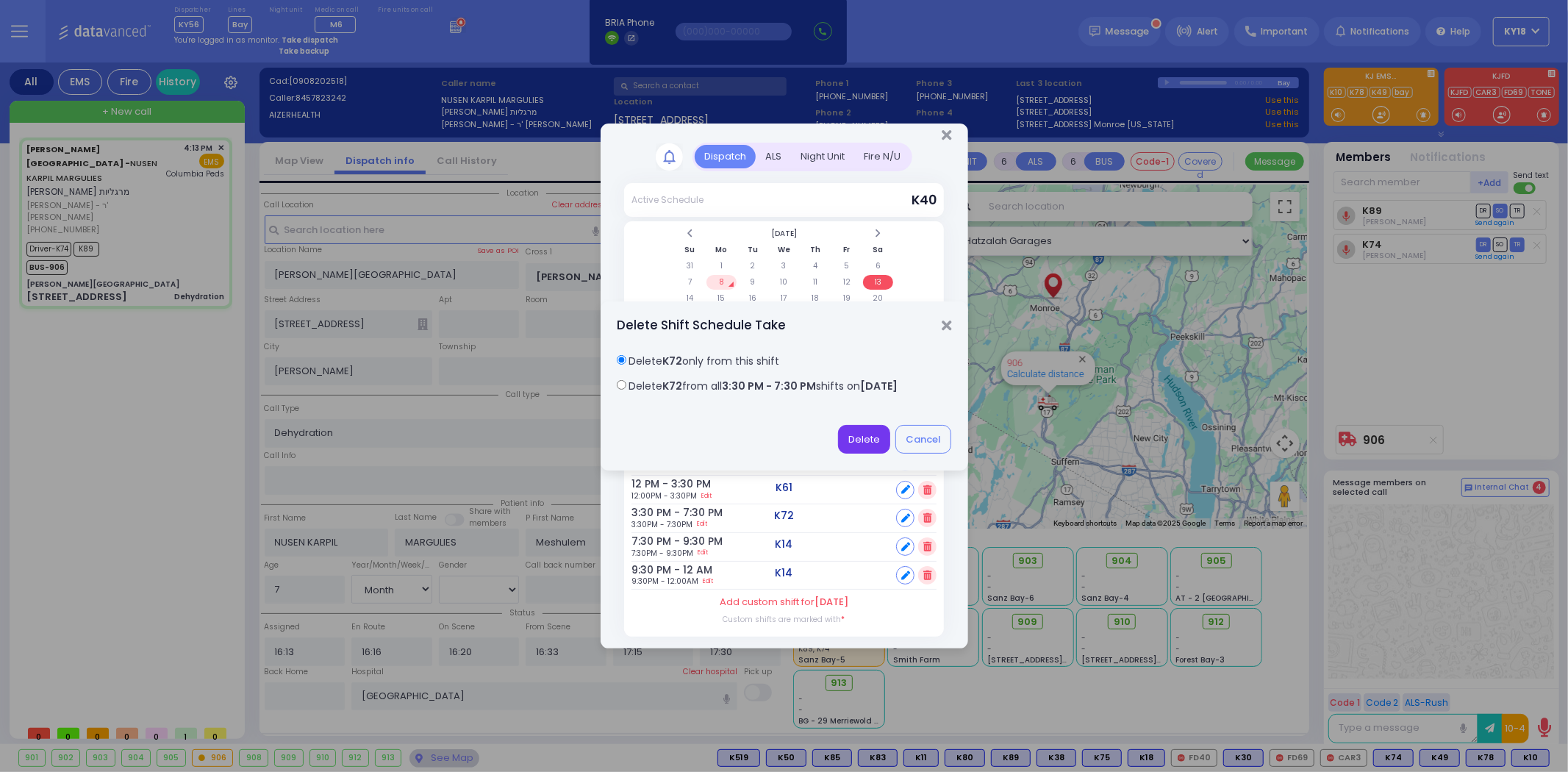
click at [858, 439] on button "Delete" at bounding box center [864, 439] width 52 height 28
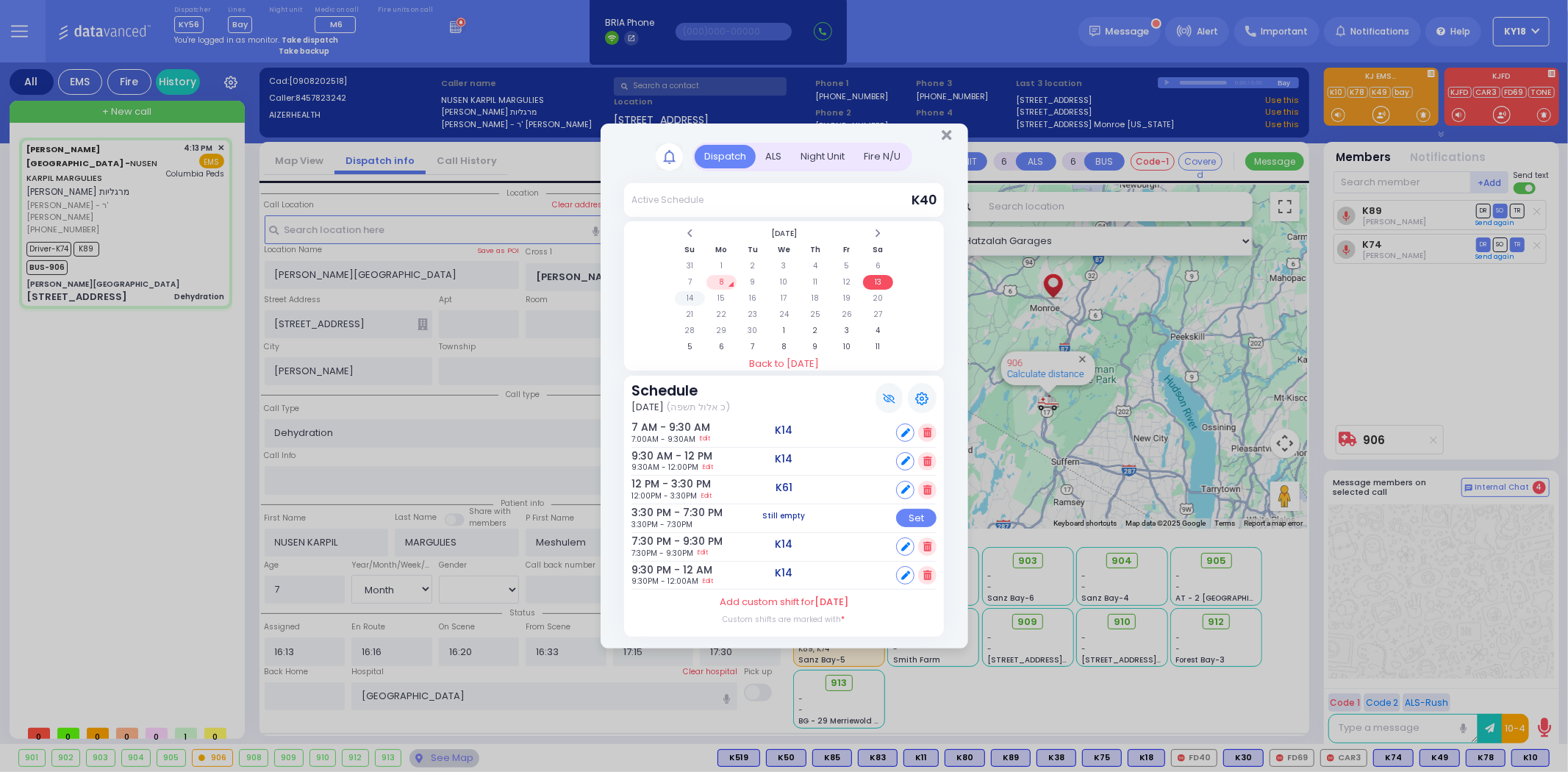
click at [692, 299] on td "14" at bounding box center [690, 299] width 30 height 15
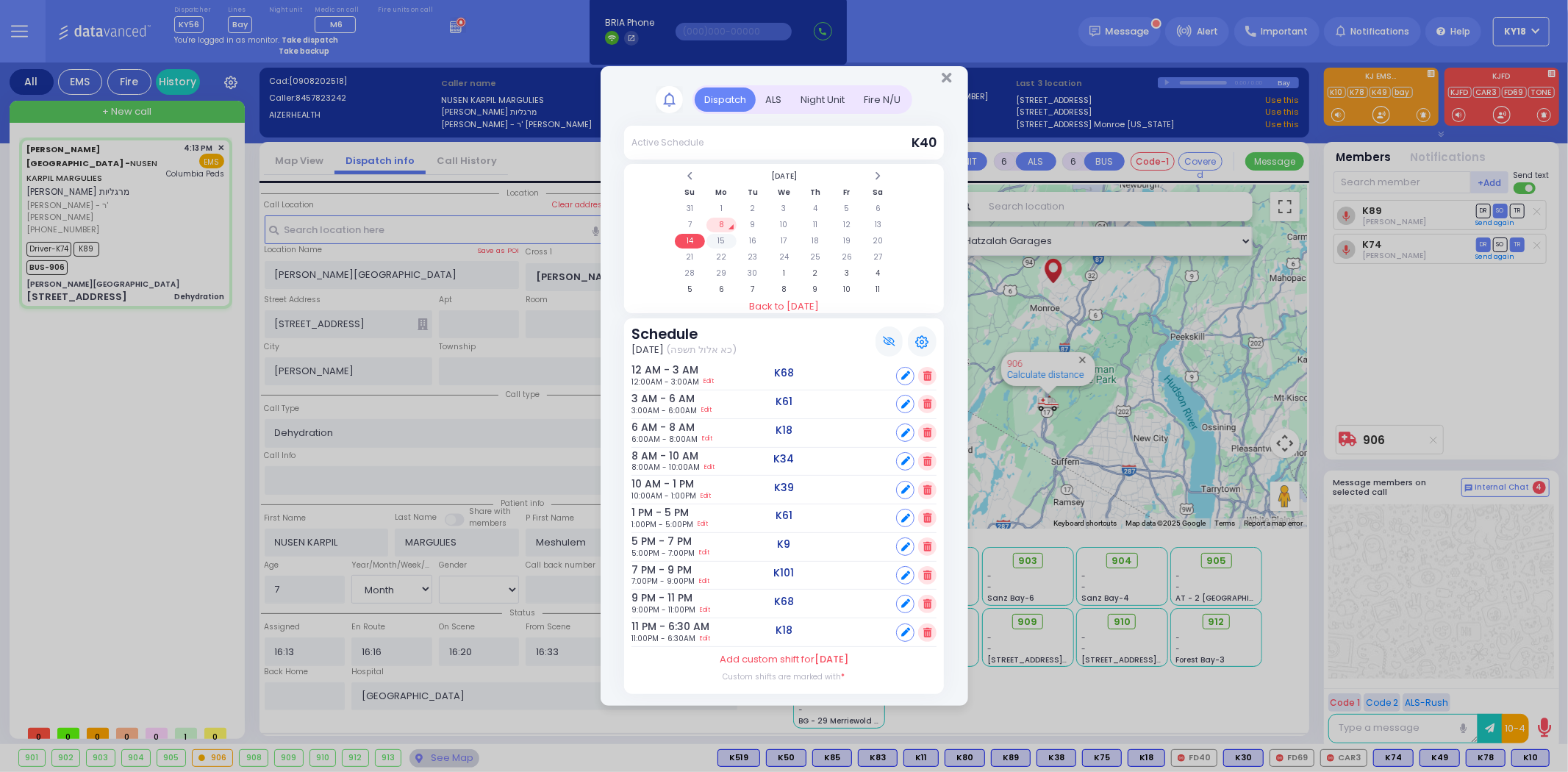
click at [716, 239] on td "15" at bounding box center [722, 242] width 30 height 15
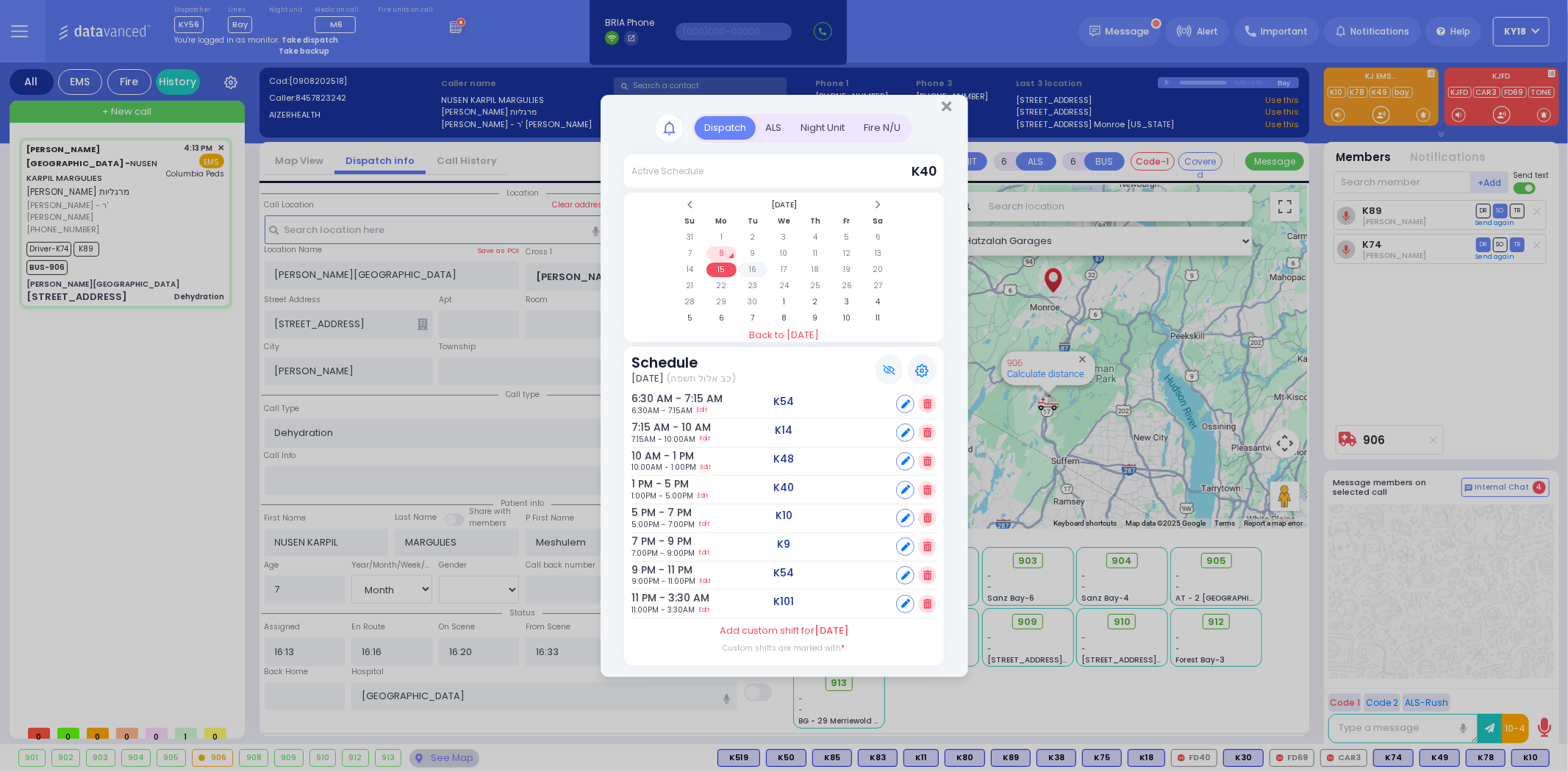
click at [757, 269] on td "16" at bounding box center [753, 270] width 30 height 15
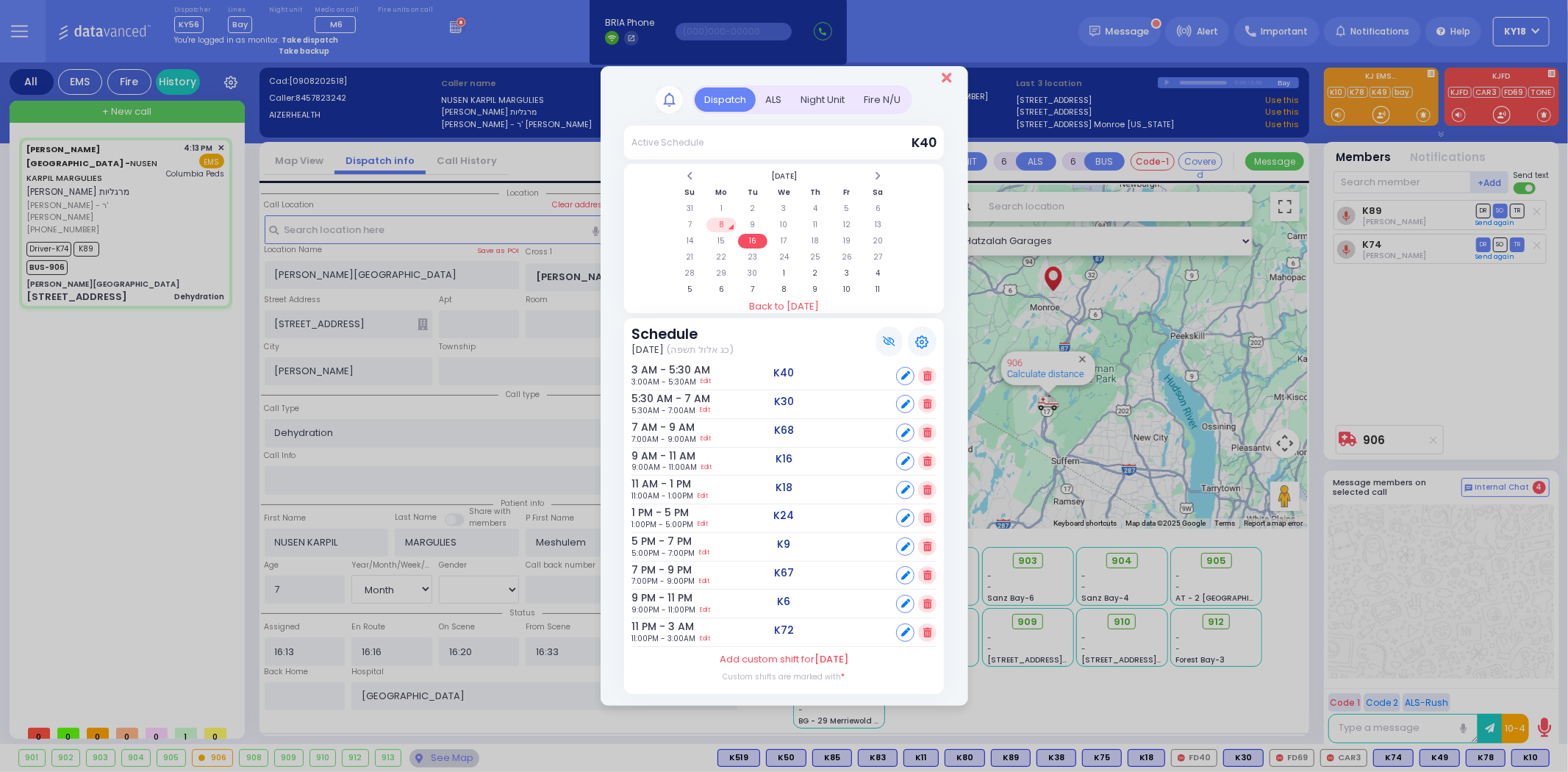
click at [945, 78] on icon "Close" at bounding box center [946, 78] width 10 height 15
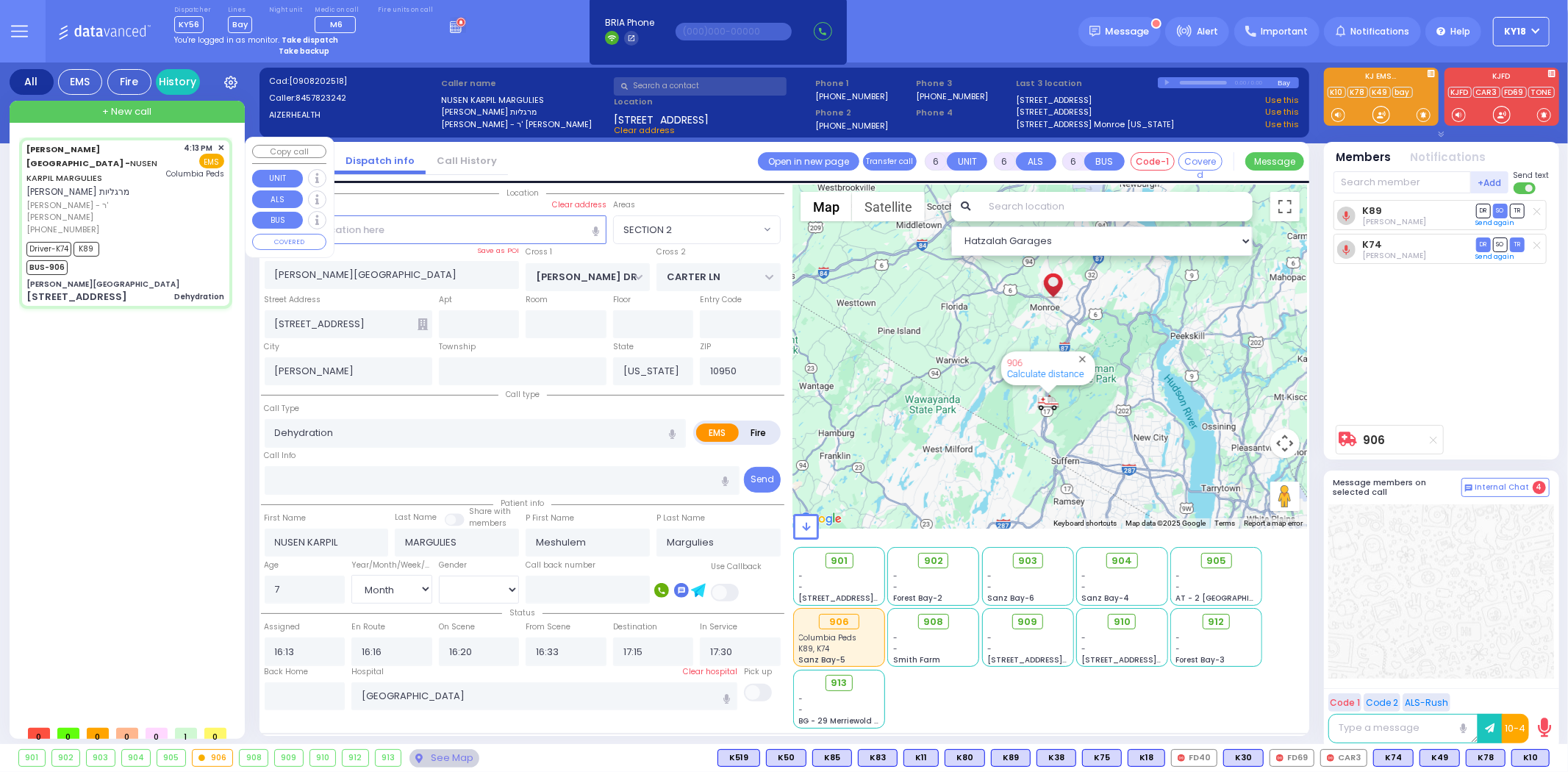
click at [211, 239] on div "Driver-K74 K89 BUS-906" at bounding box center [125, 257] width 198 height 37
select select
radio input "true"
select select "Month"
select select "[DEMOGRAPHIC_DATA]"
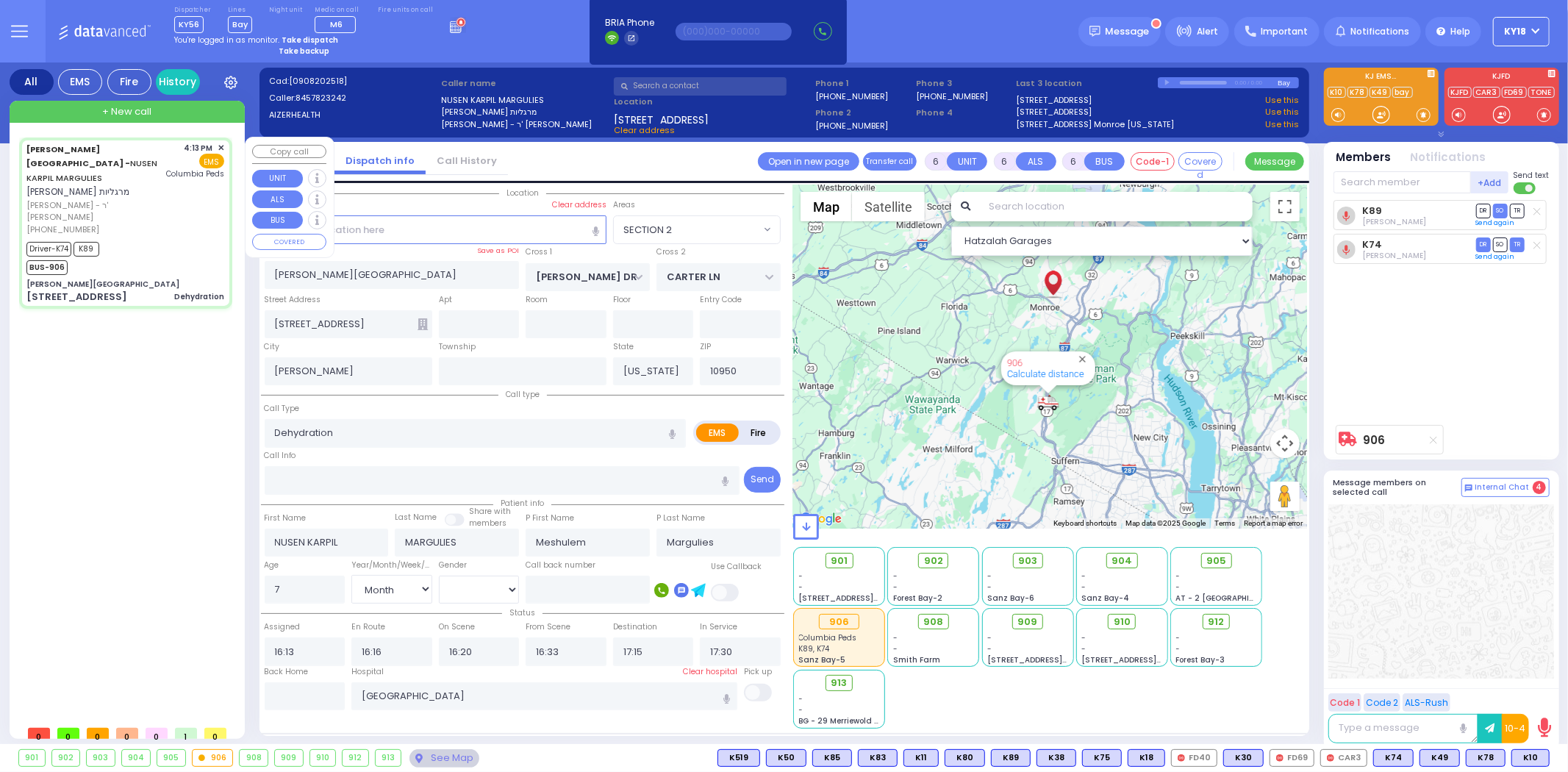
select select "Hatzalah Garages"
select select "SECTION 2"
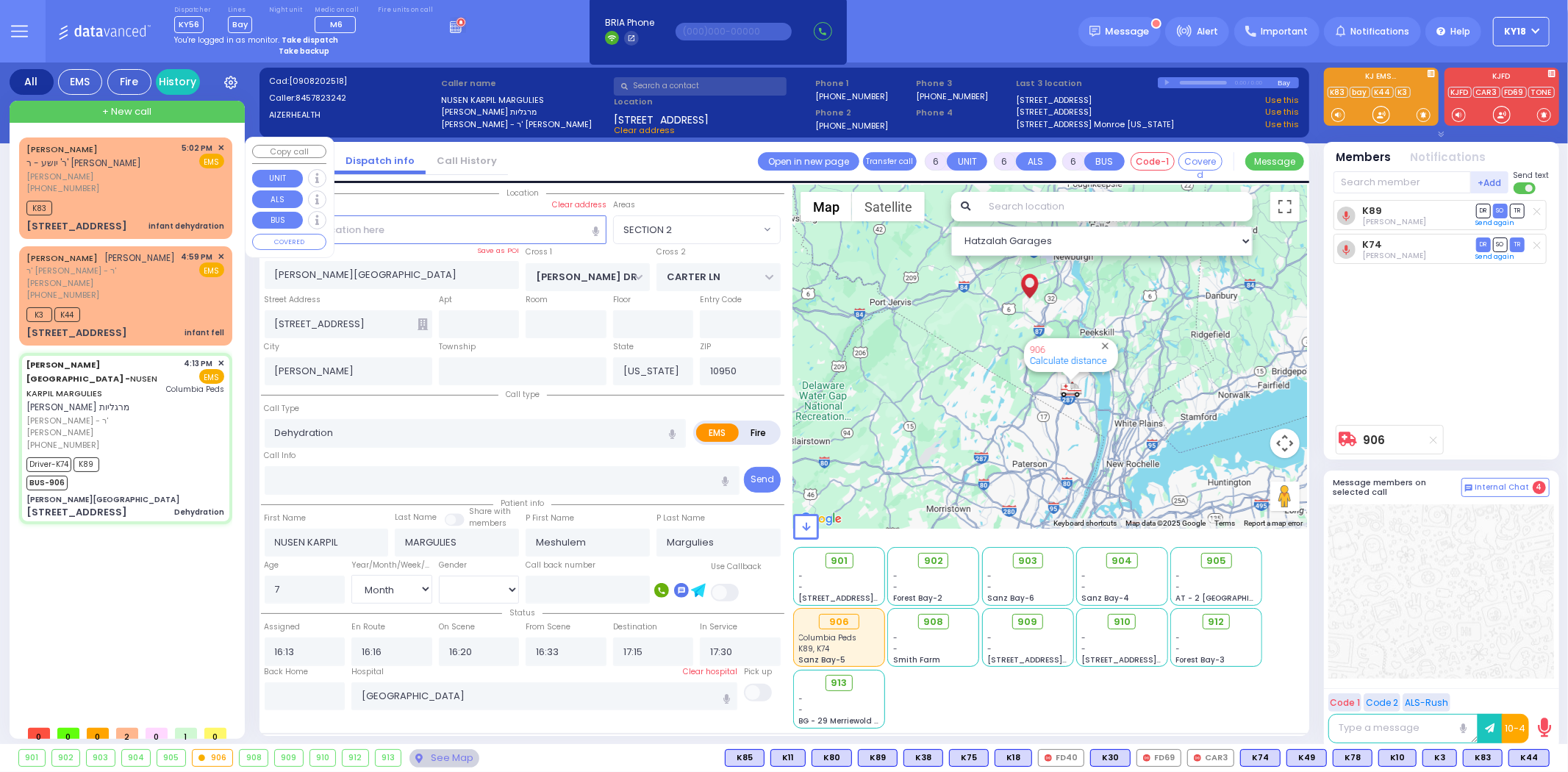
select select
radio input "true"
select select "Month"
select select "[DEMOGRAPHIC_DATA]"
select select "Hatzalah Garages"
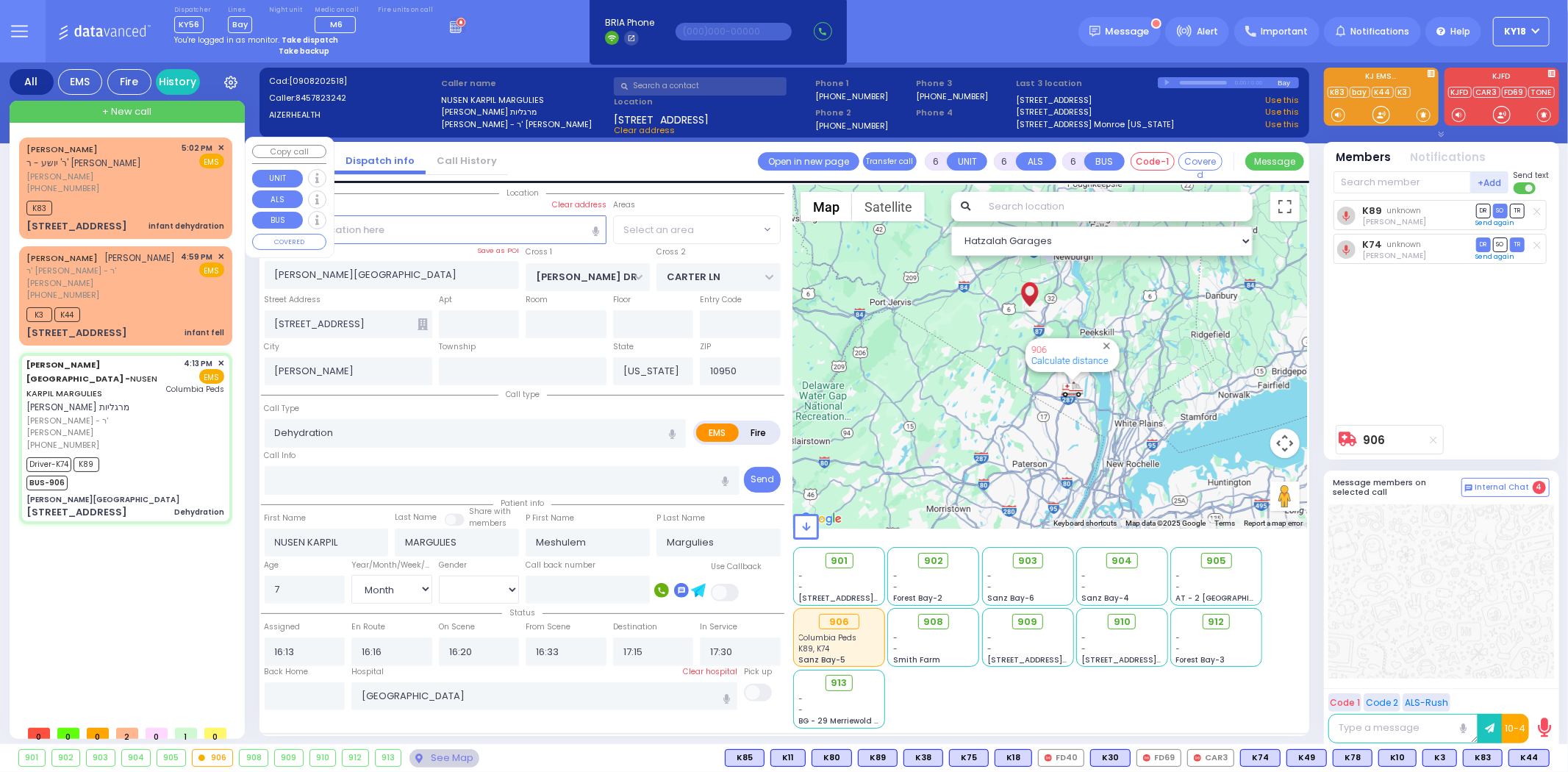
select select "SECTION 2"
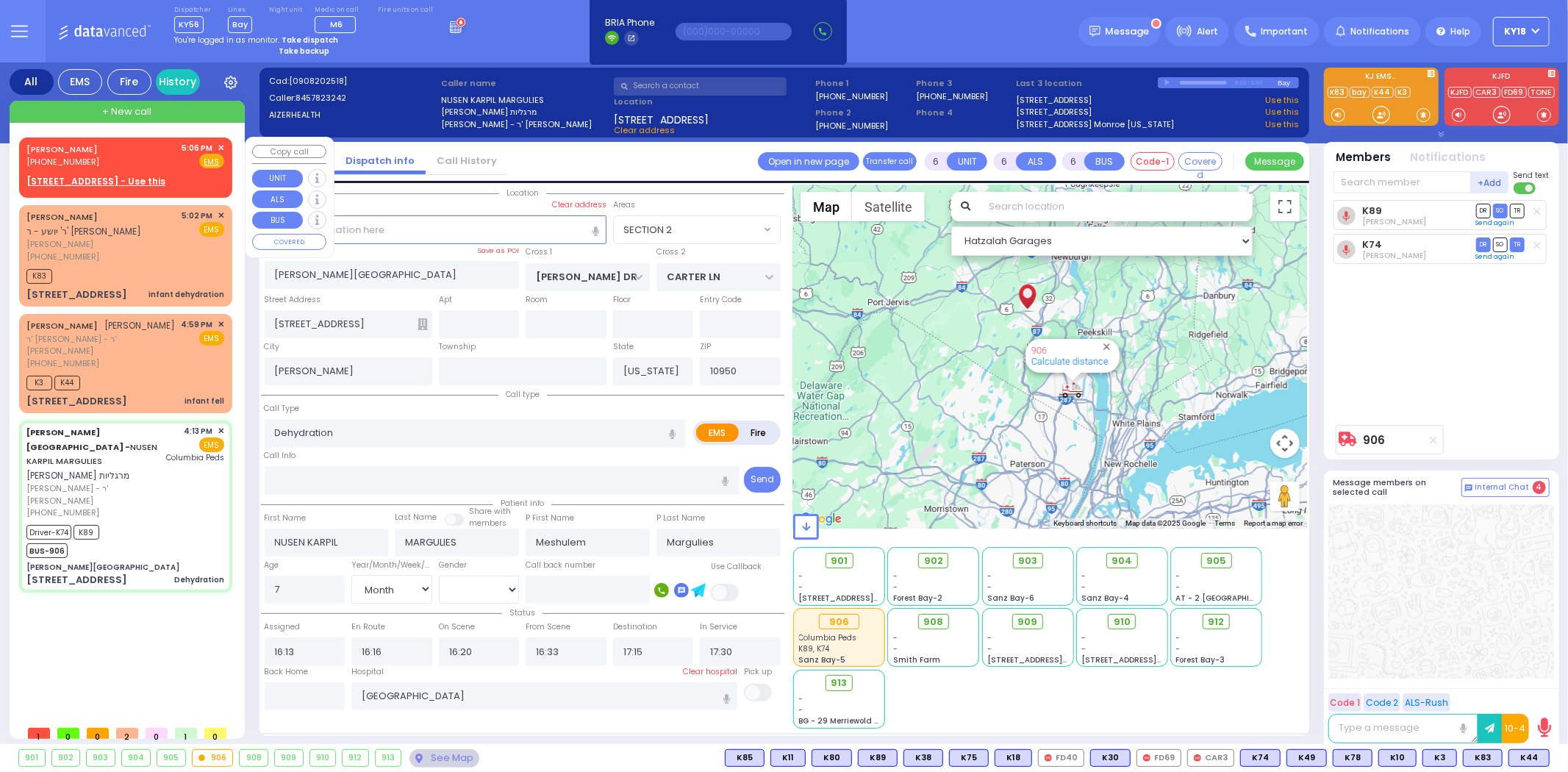
select select
radio input "true"
select select "Month"
select select "[DEMOGRAPHIC_DATA]"
select select "Hatzalah Garages"
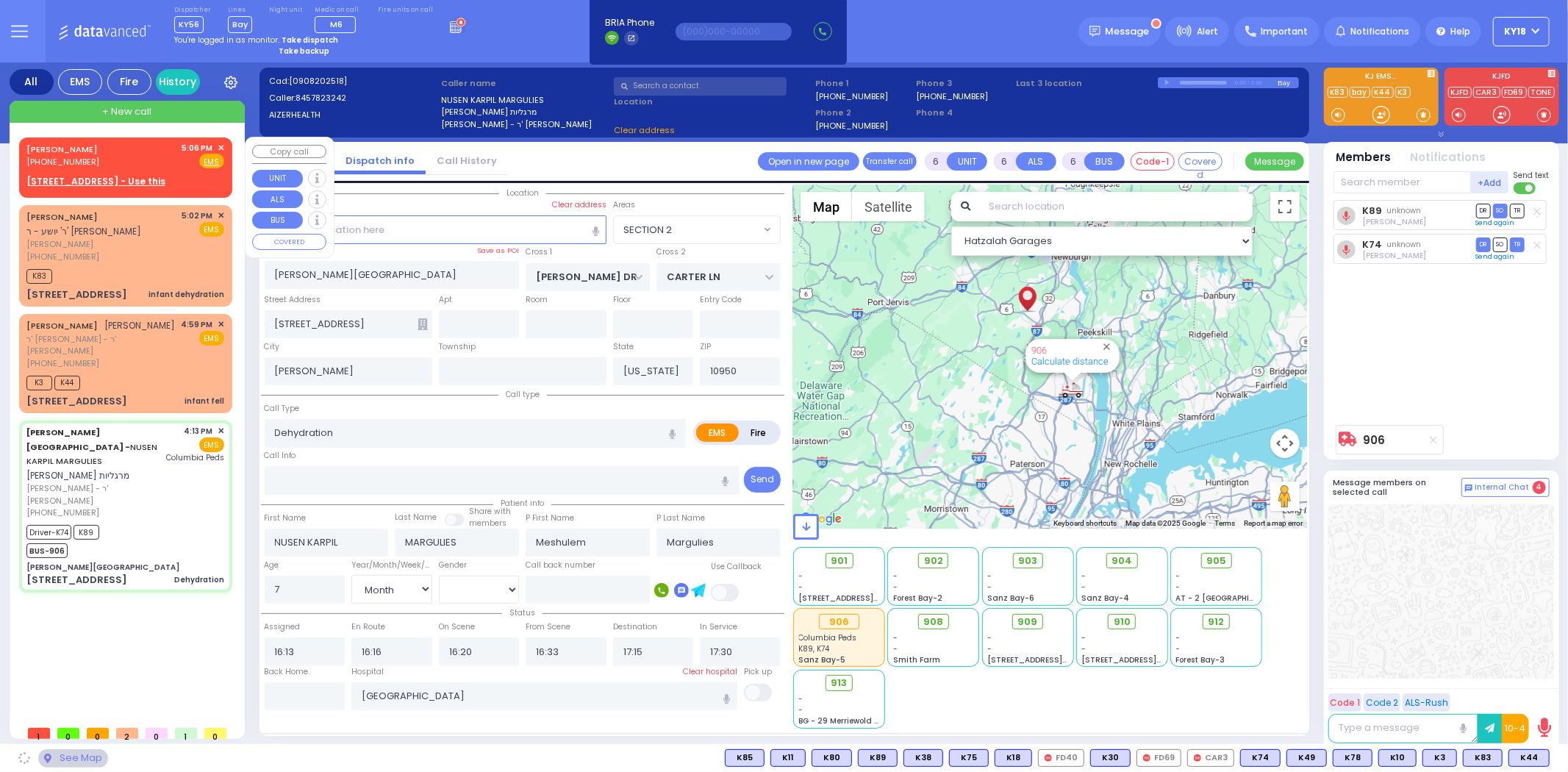
select select "SECTION 2"
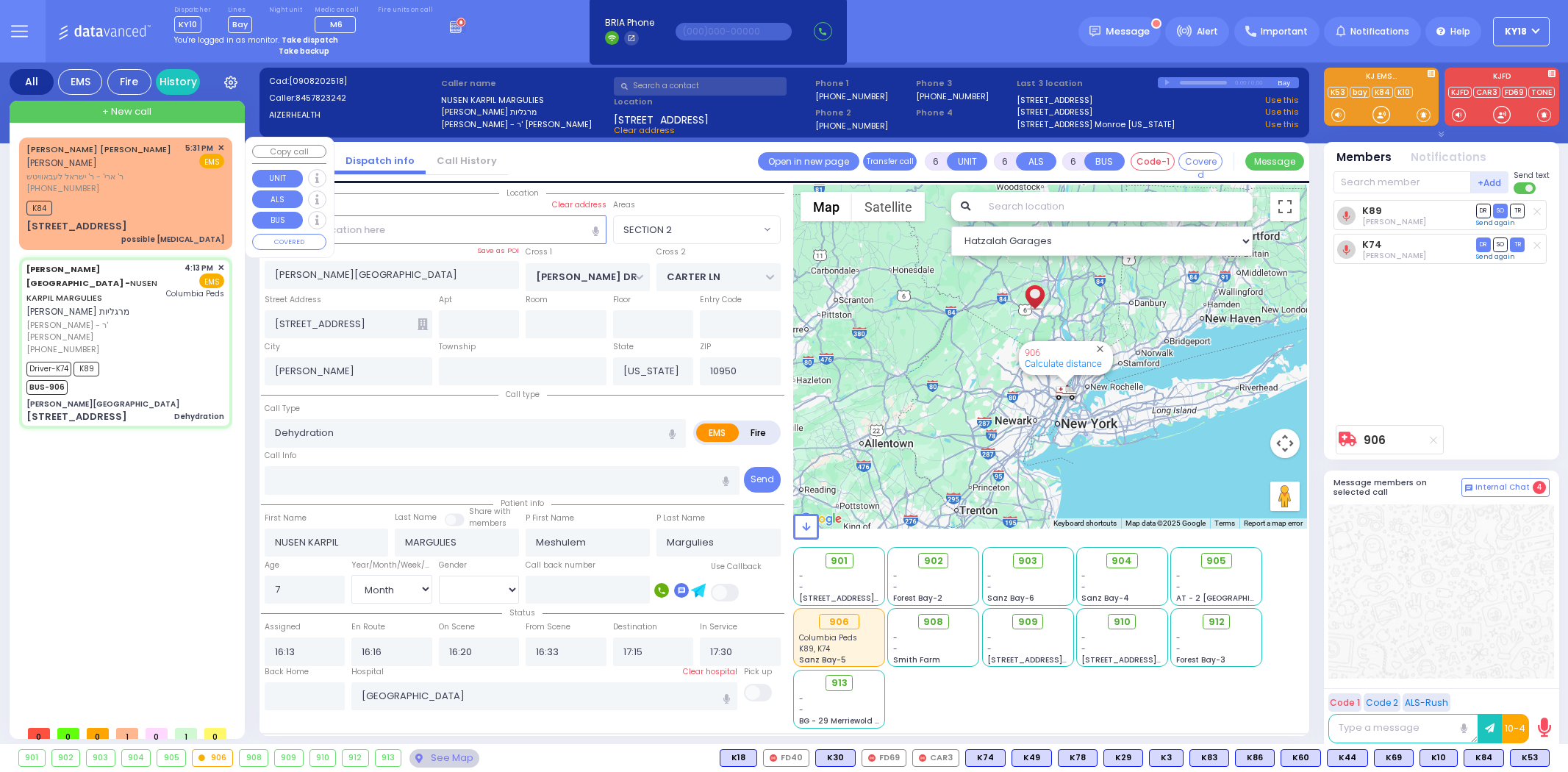
select select "SECTION 2"
select select "Month"
select select "[DEMOGRAPHIC_DATA]"
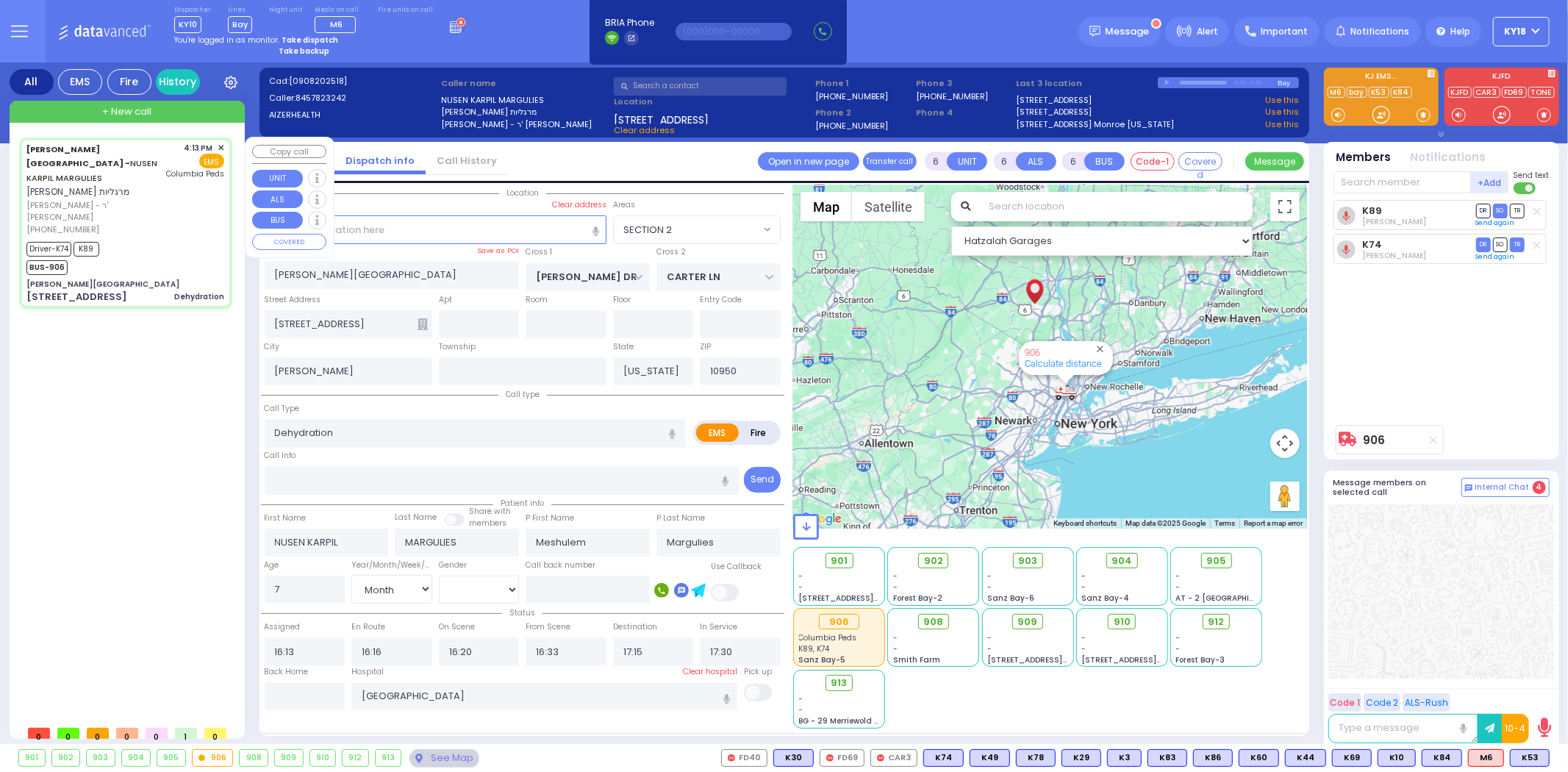
select select
radio input "true"
select select "Month"
select select "[DEMOGRAPHIC_DATA]"
select select "Hatzalah Garages"
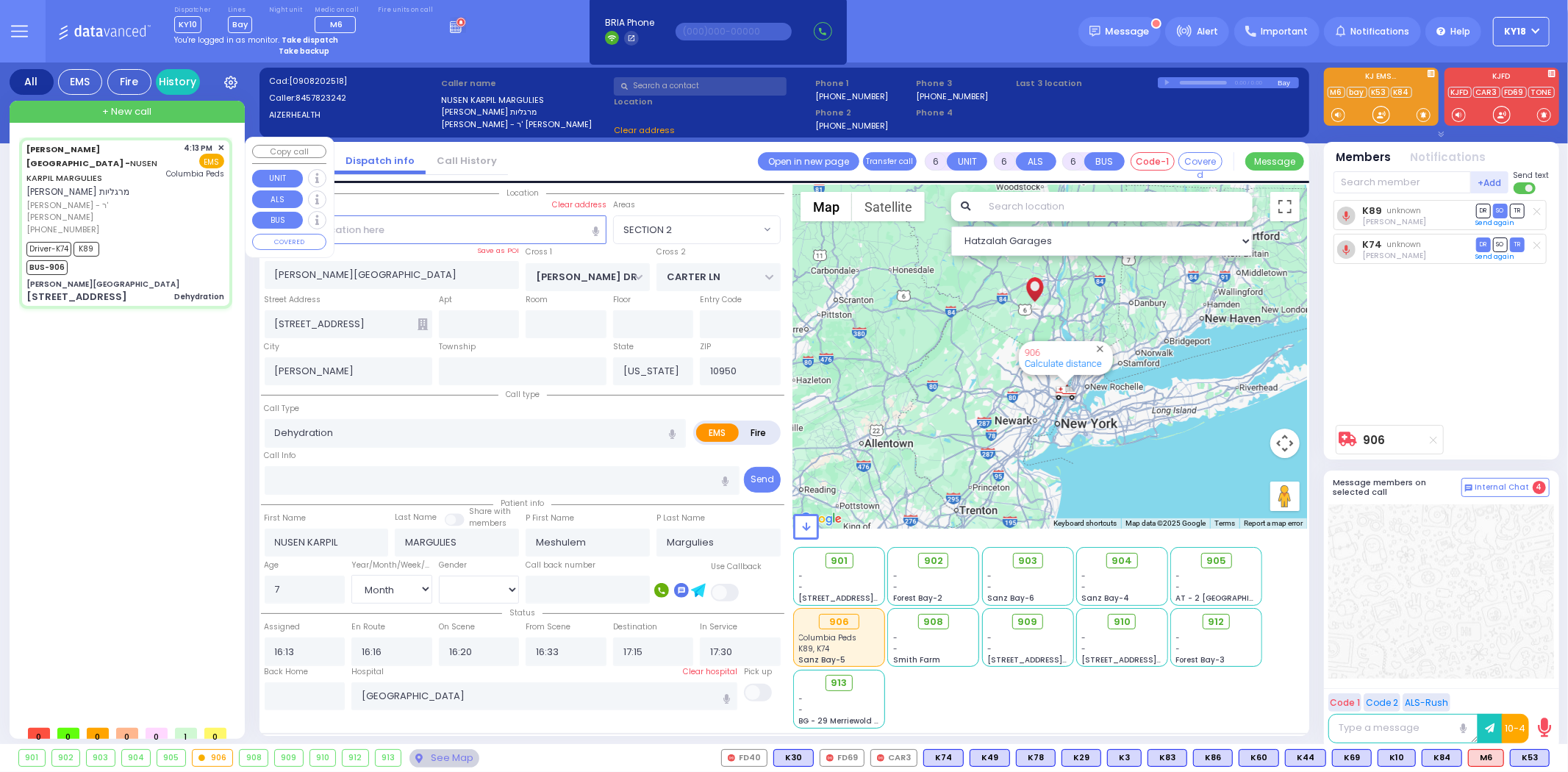
select select "SECTION 2"
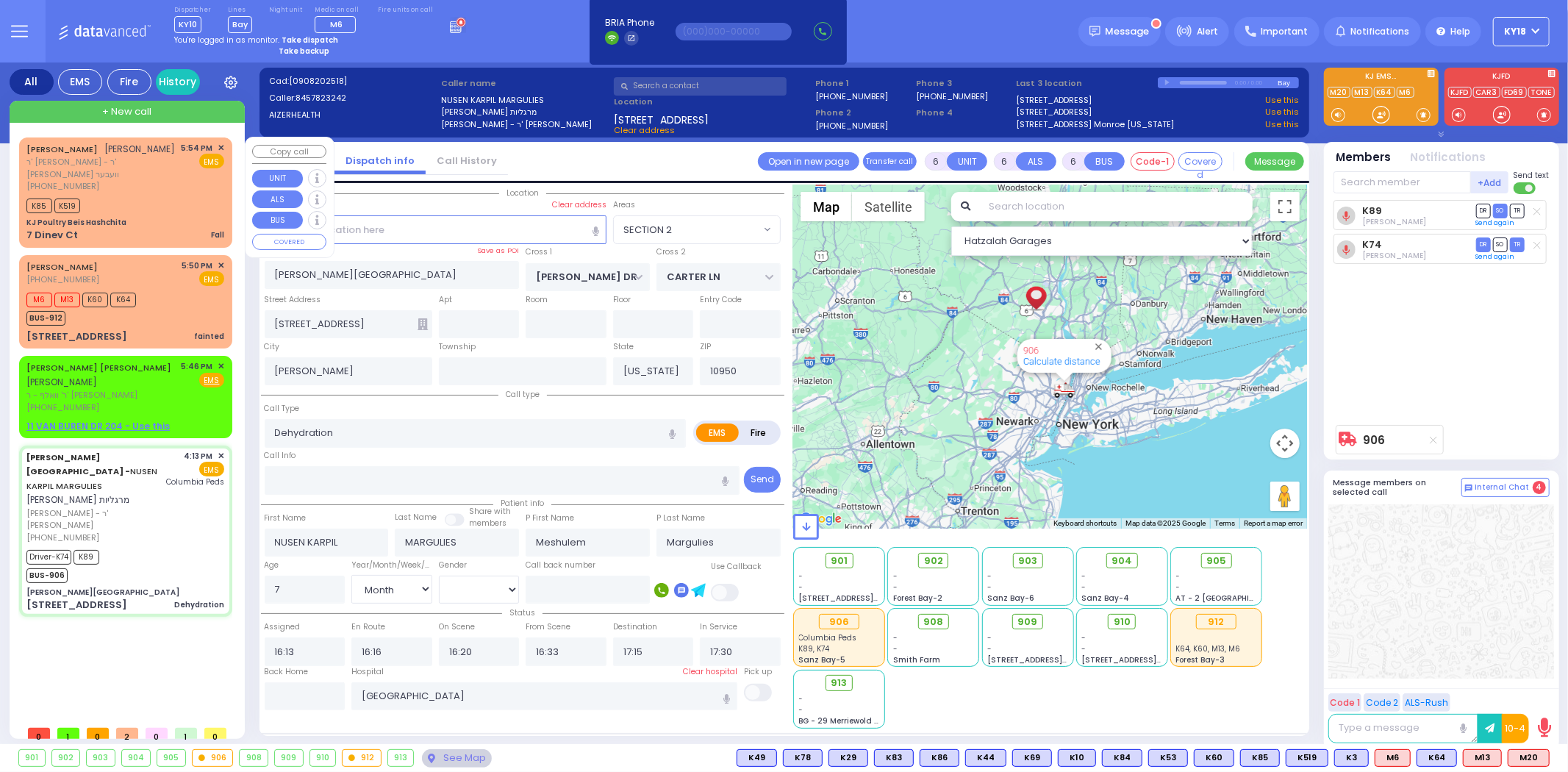
select select
radio input "true"
select select "Month"
select select "[DEMOGRAPHIC_DATA]"
select select "Hatzalah Garages"
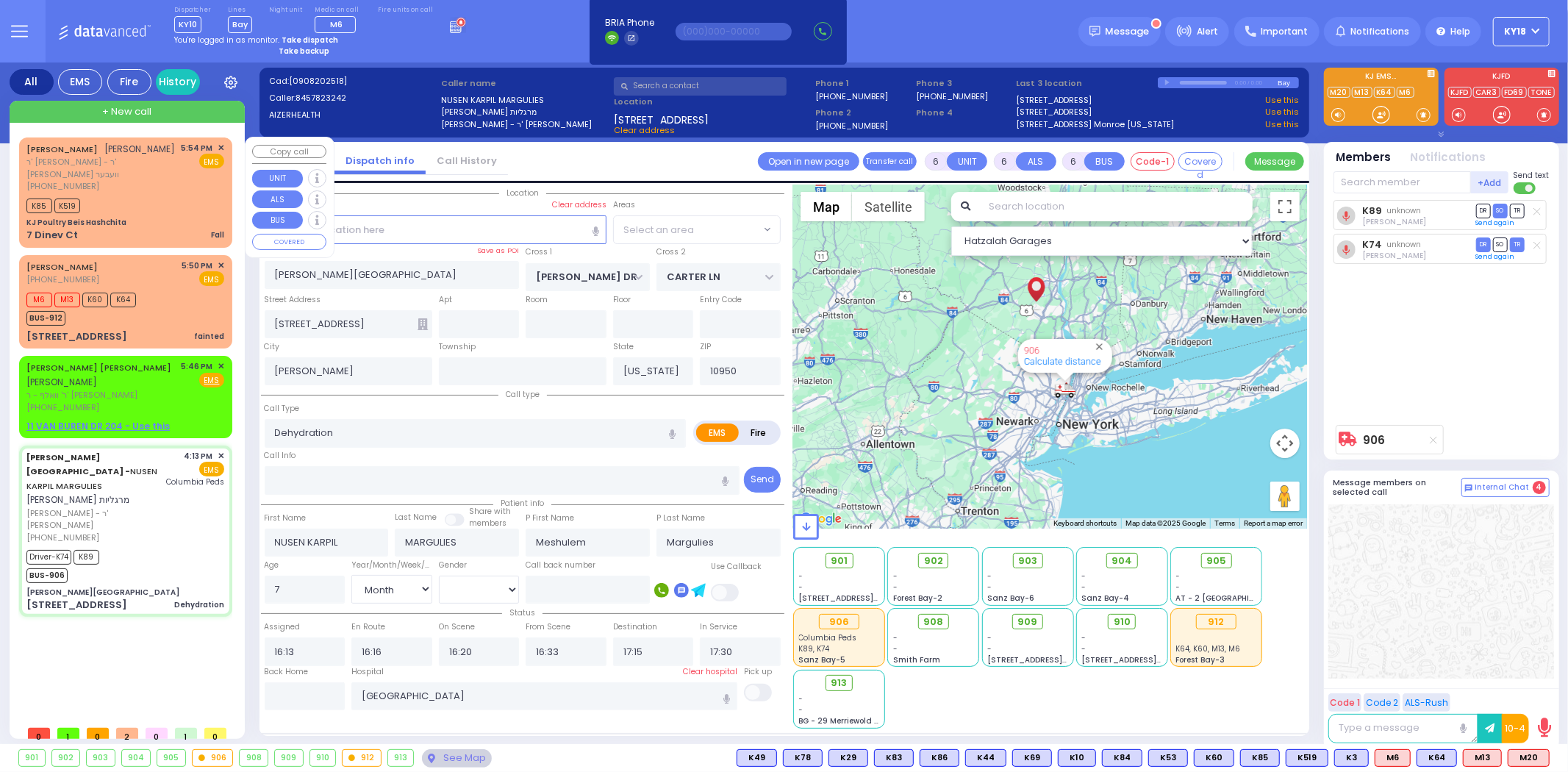
select select "SECTION 2"
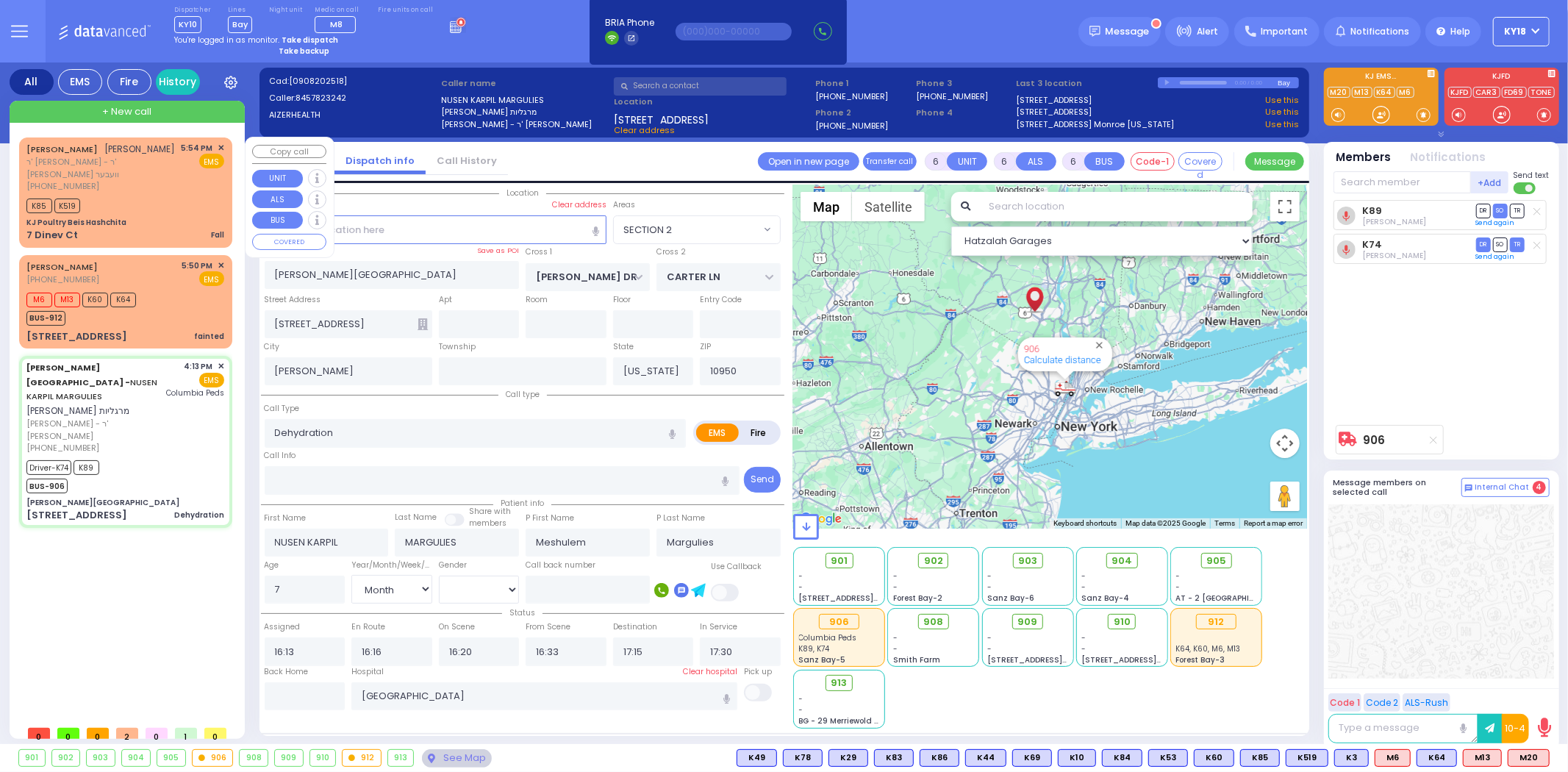
select select
radio input "true"
select select "Month"
select select "[DEMOGRAPHIC_DATA]"
select select "Hatzalah Garages"
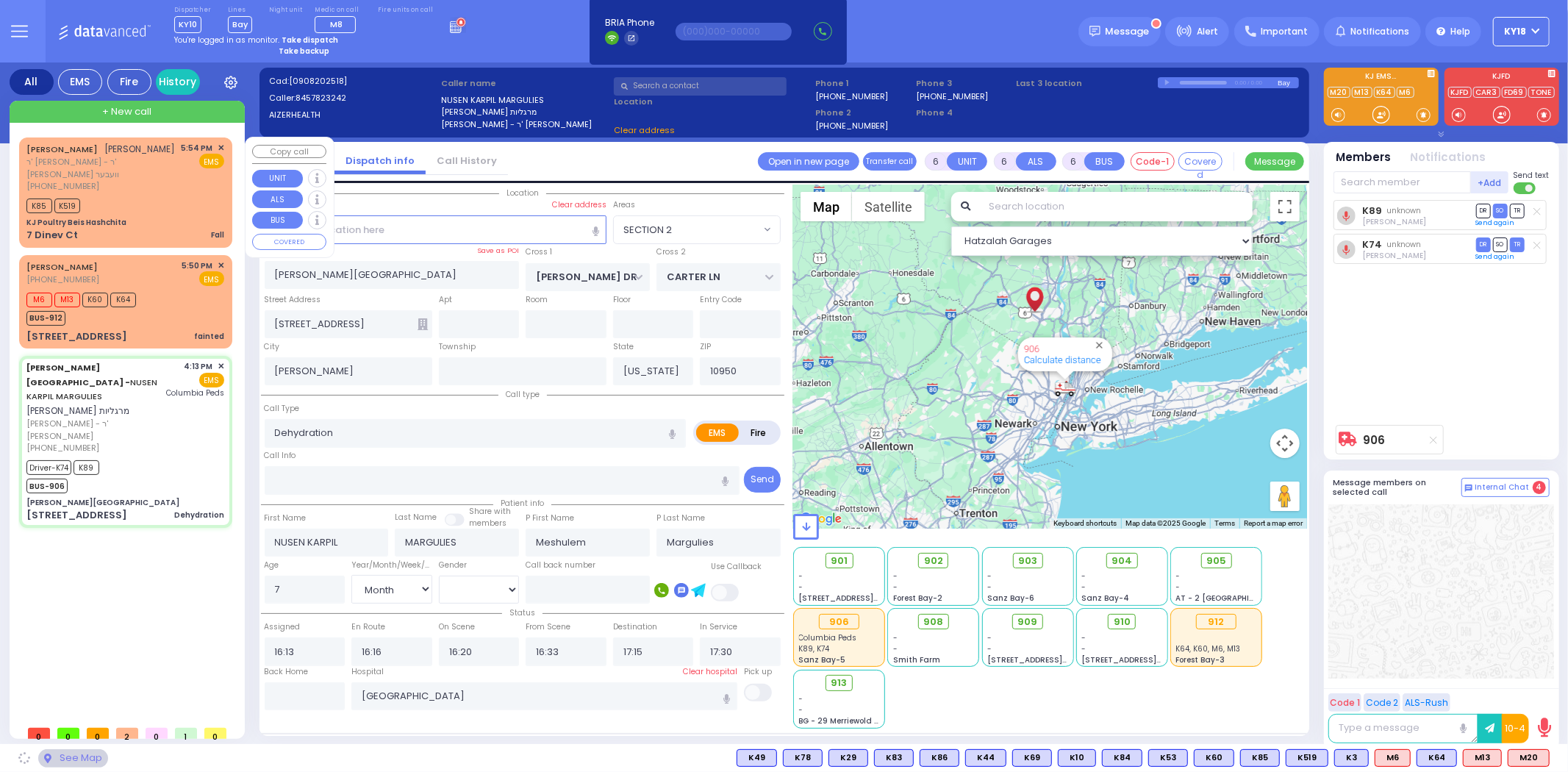
select select
radio input "true"
select select "Month"
select select "[DEMOGRAPHIC_DATA]"
select select "Hatzalah Garages"
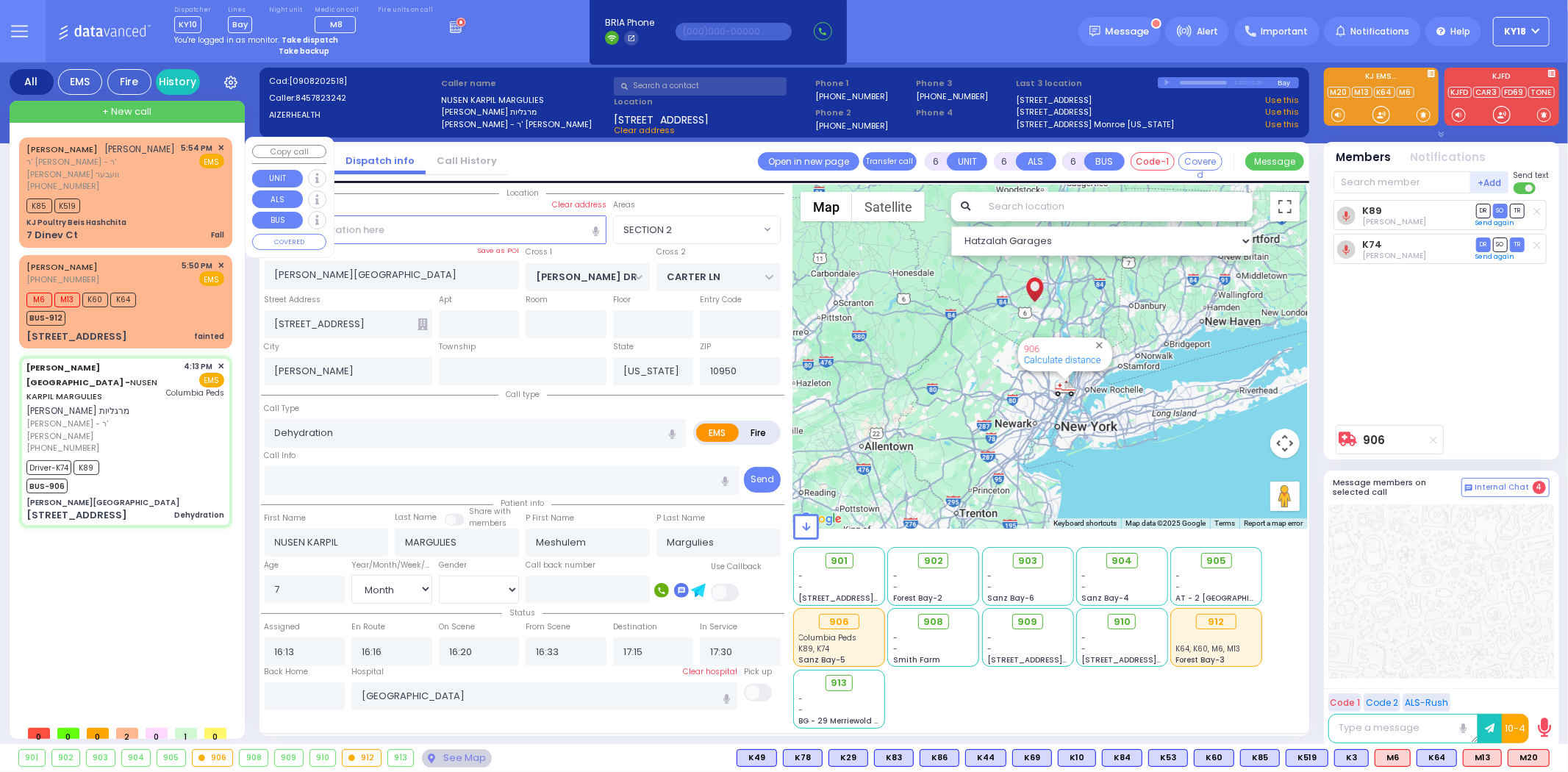
select select "SECTION 2"
select select
radio input "true"
select select "Month"
select select "[DEMOGRAPHIC_DATA]"
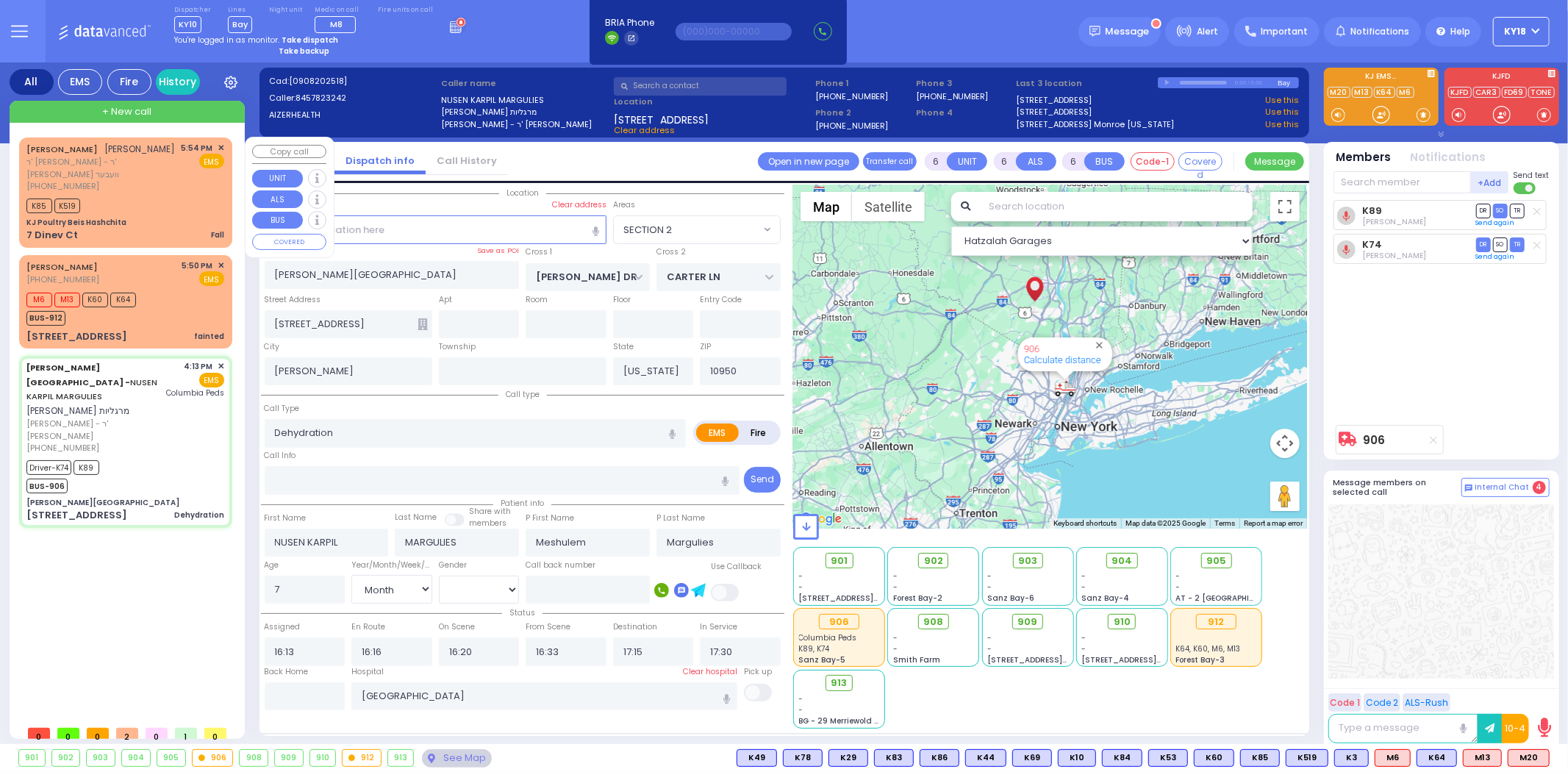
select select "Hatzalah Garages"
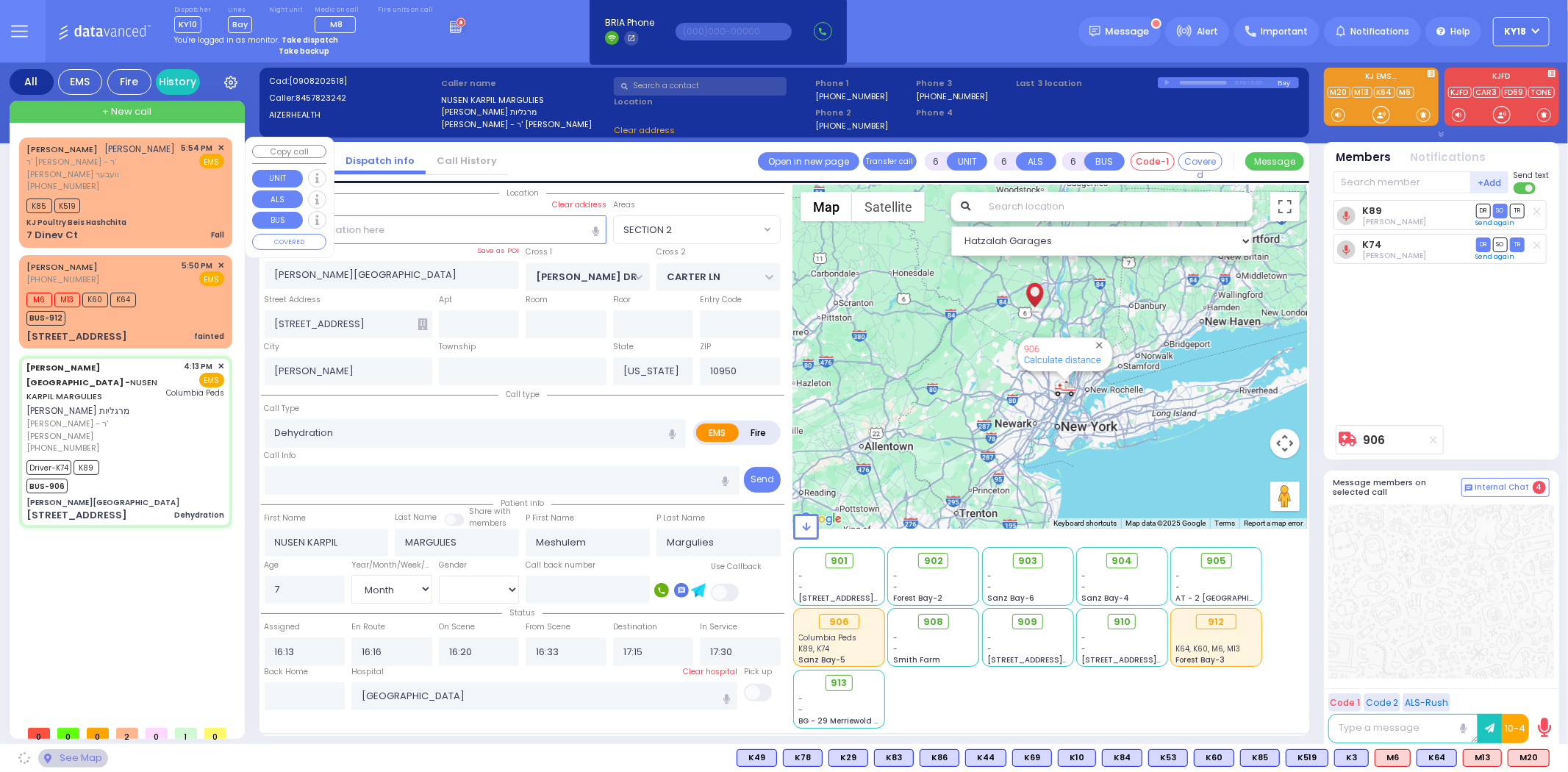
select select "SECTION 2"
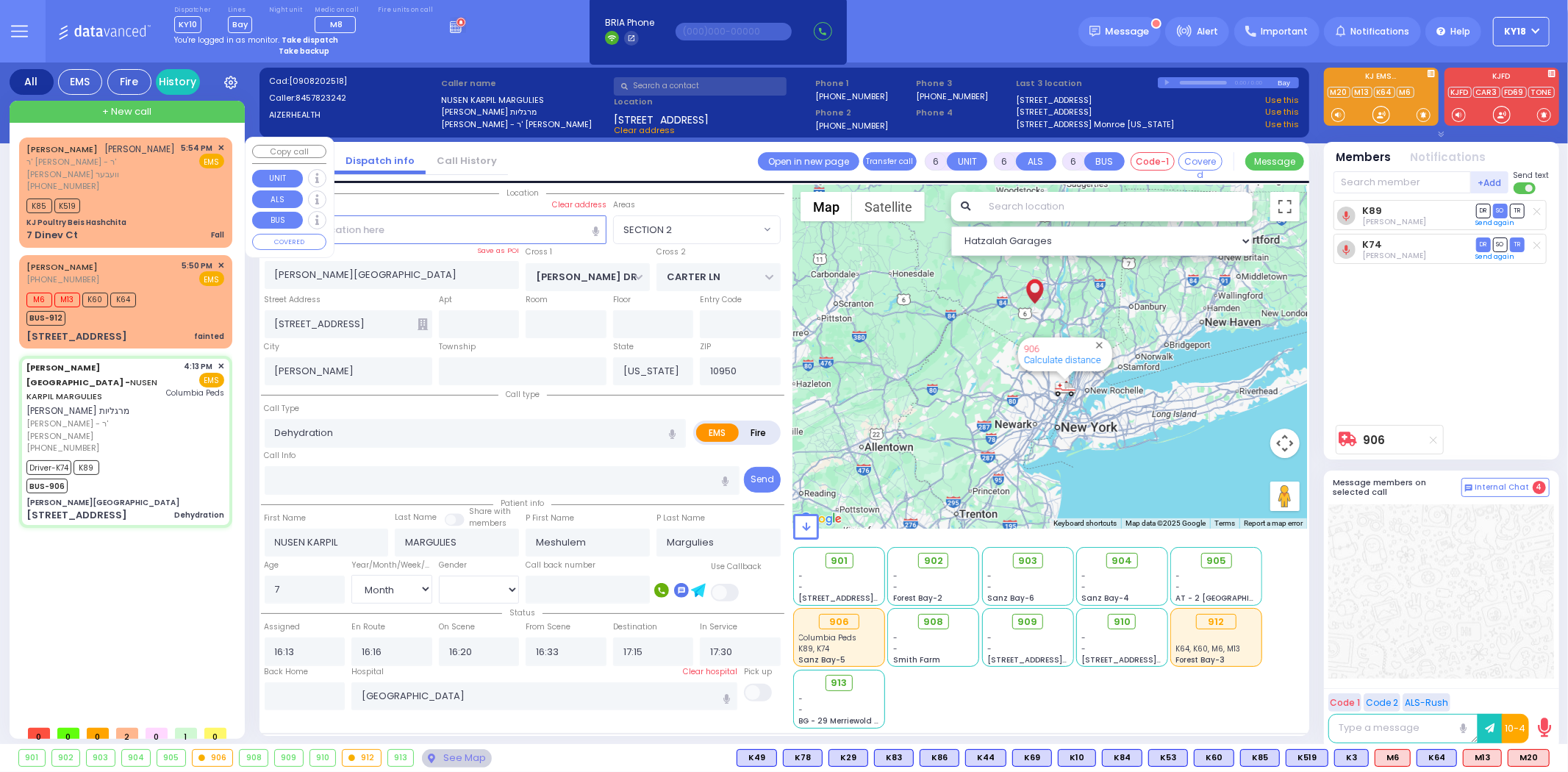
select select
radio input "true"
select select "Month"
select select "[DEMOGRAPHIC_DATA]"
select select "Hatzalah Garages"
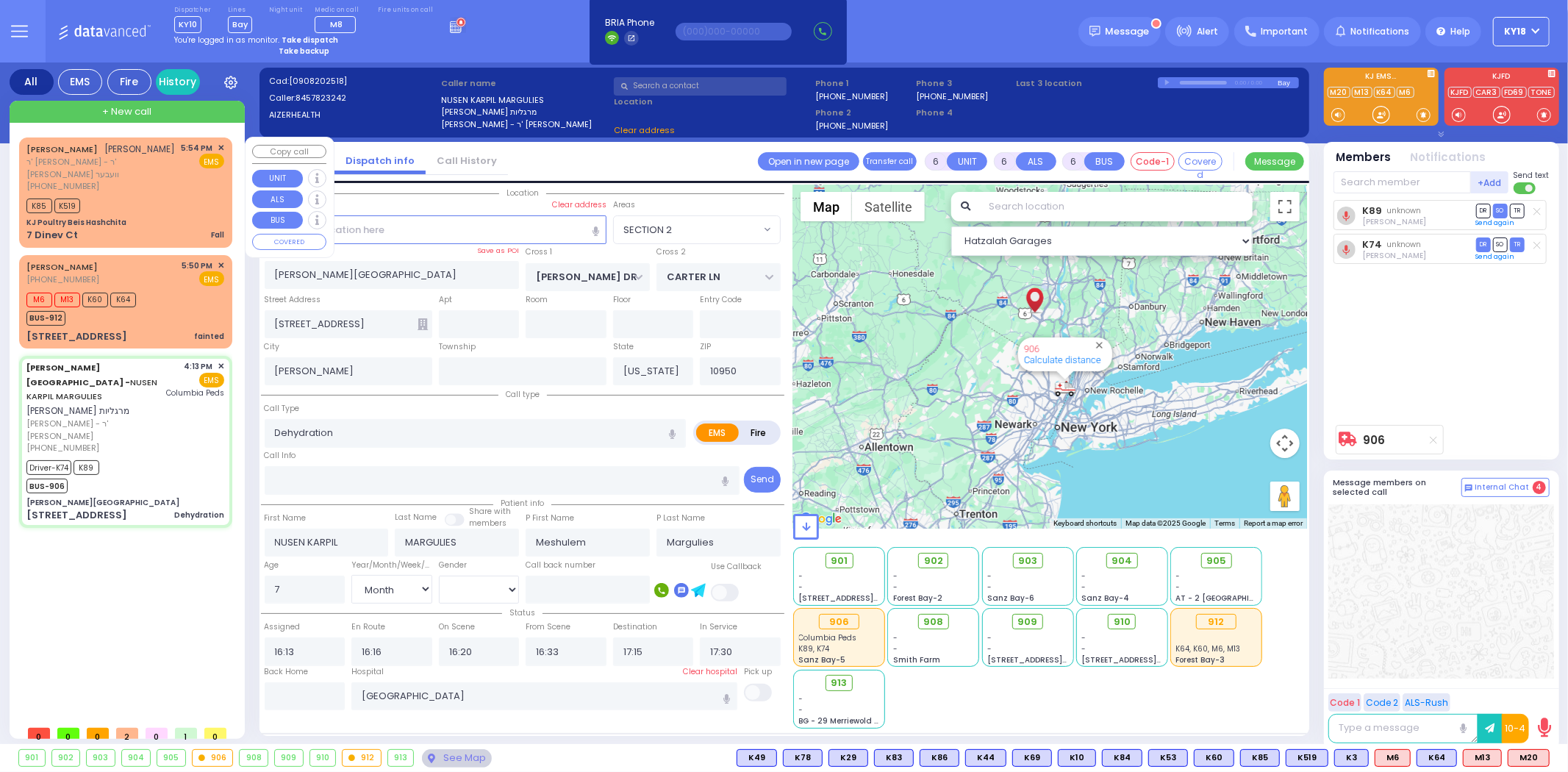
select select "SECTION 2"
select select
radio input "true"
select select "Month"
select select "[DEMOGRAPHIC_DATA]"
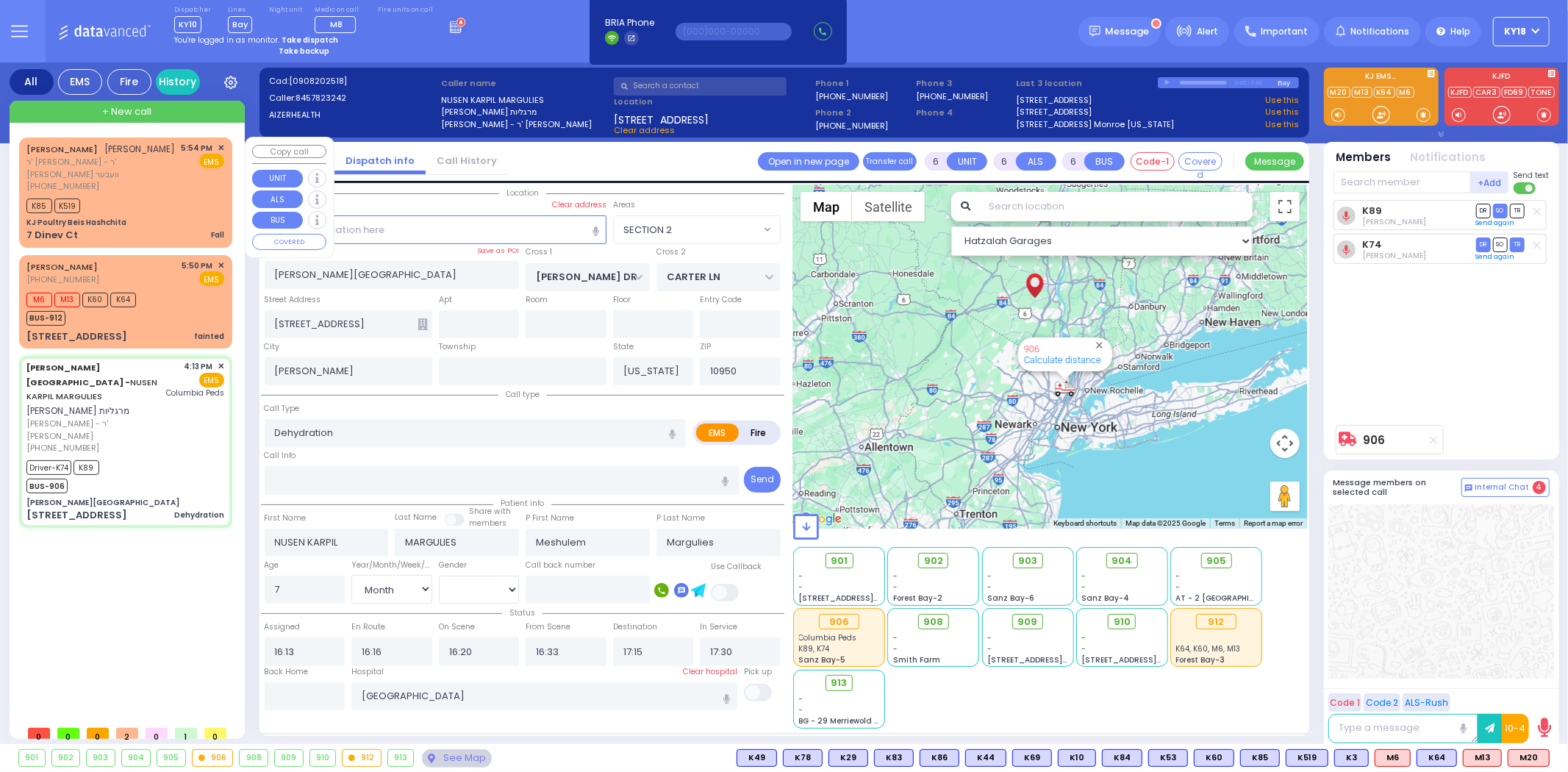
select select "Hatzalah Garages"
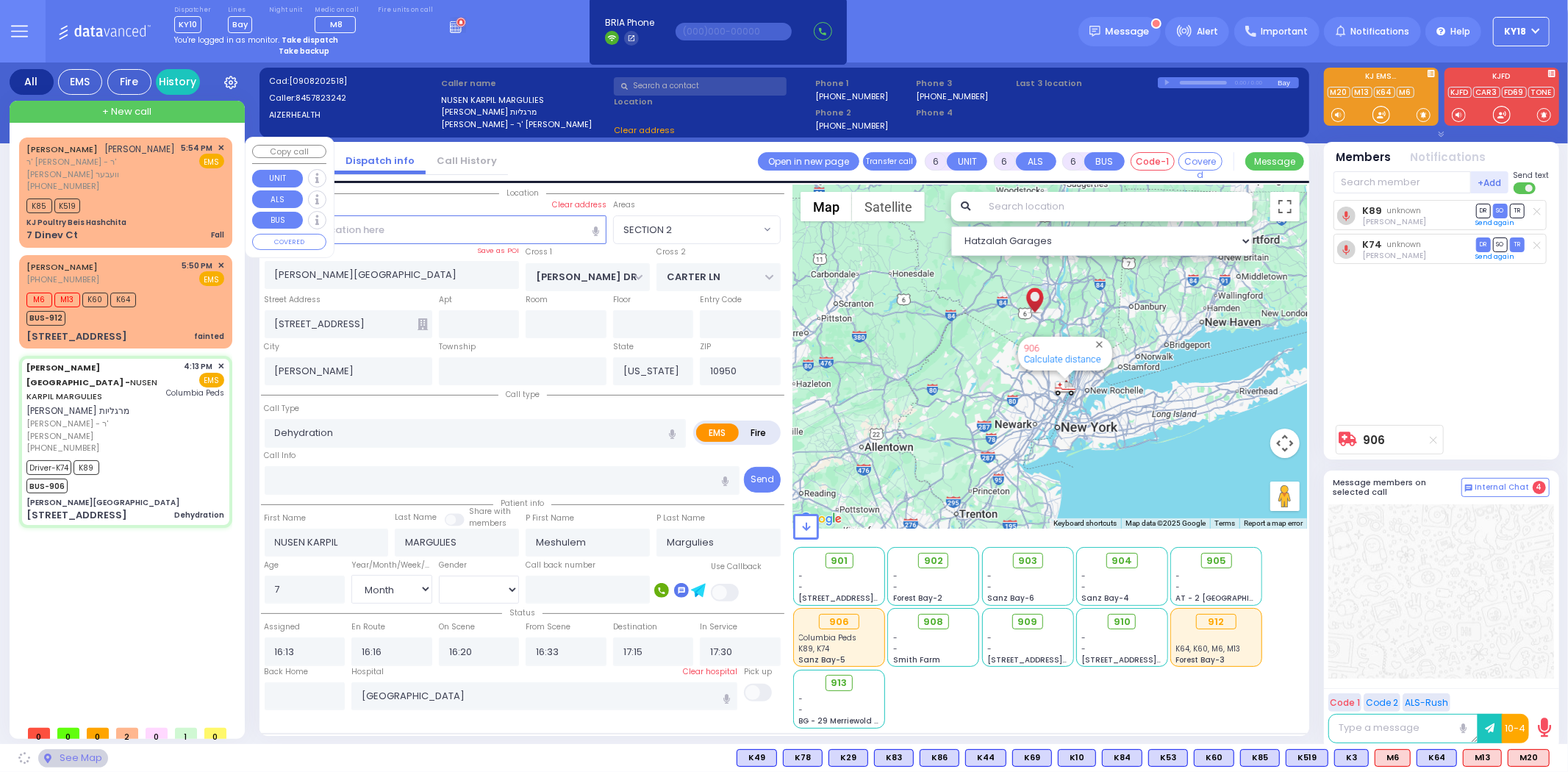
select select "SECTION 2"
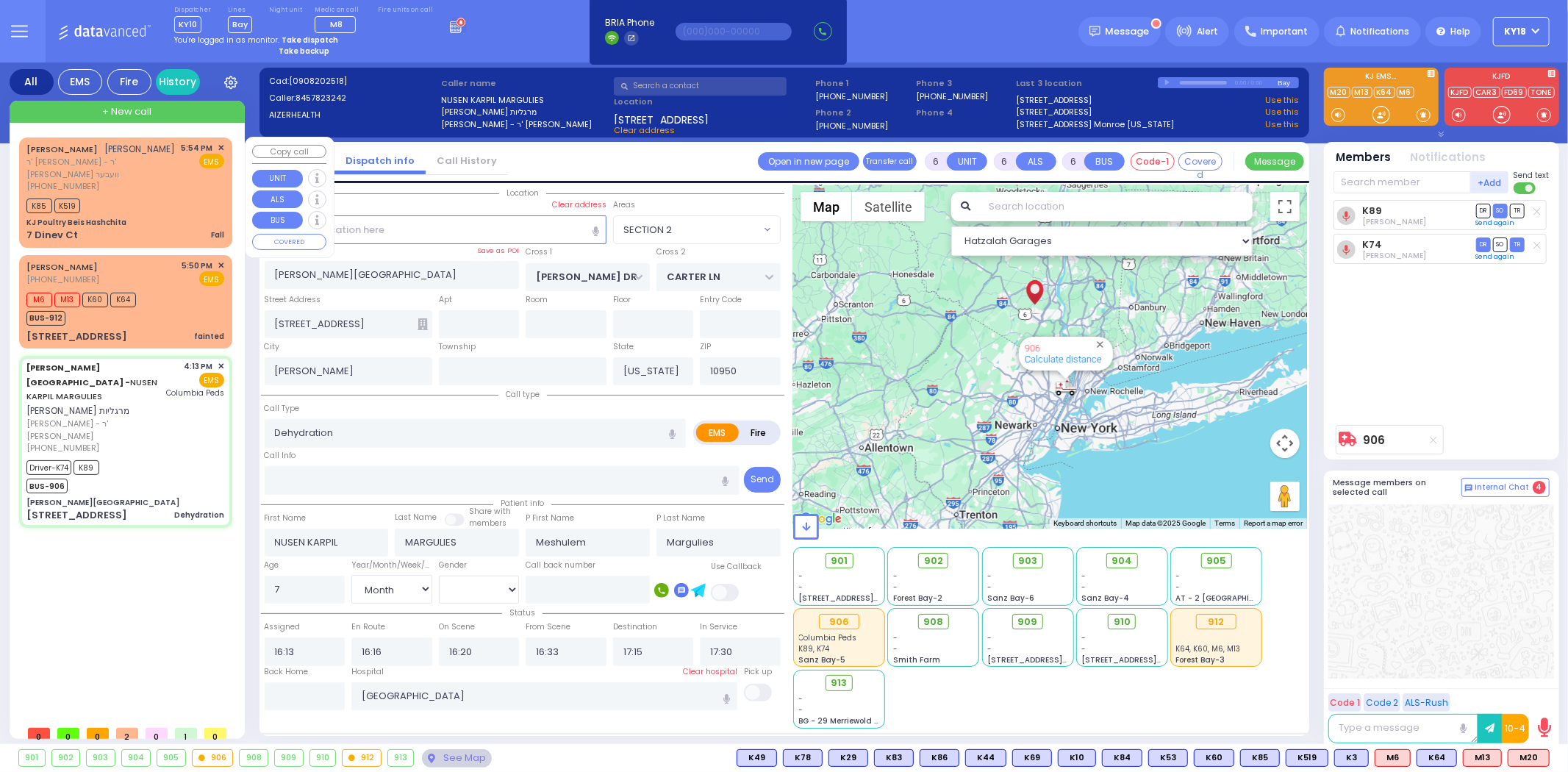
select select
radio input "true"
select select "Month"
select select "[DEMOGRAPHIC_DATA]"
select select "Hatzalah Garages"
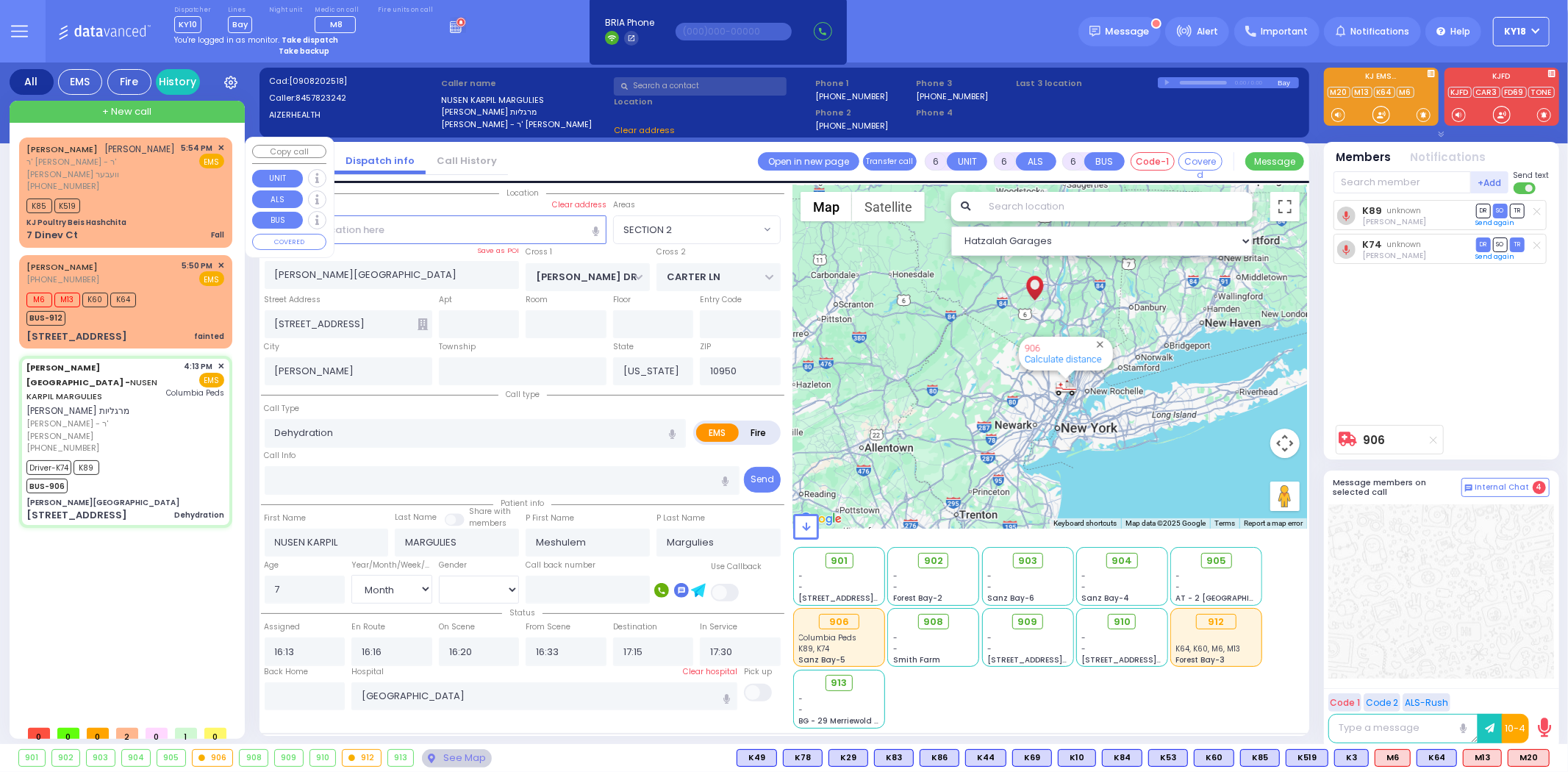
select select "SECTION 2"
